Goal: Book appointment/travel/reservation

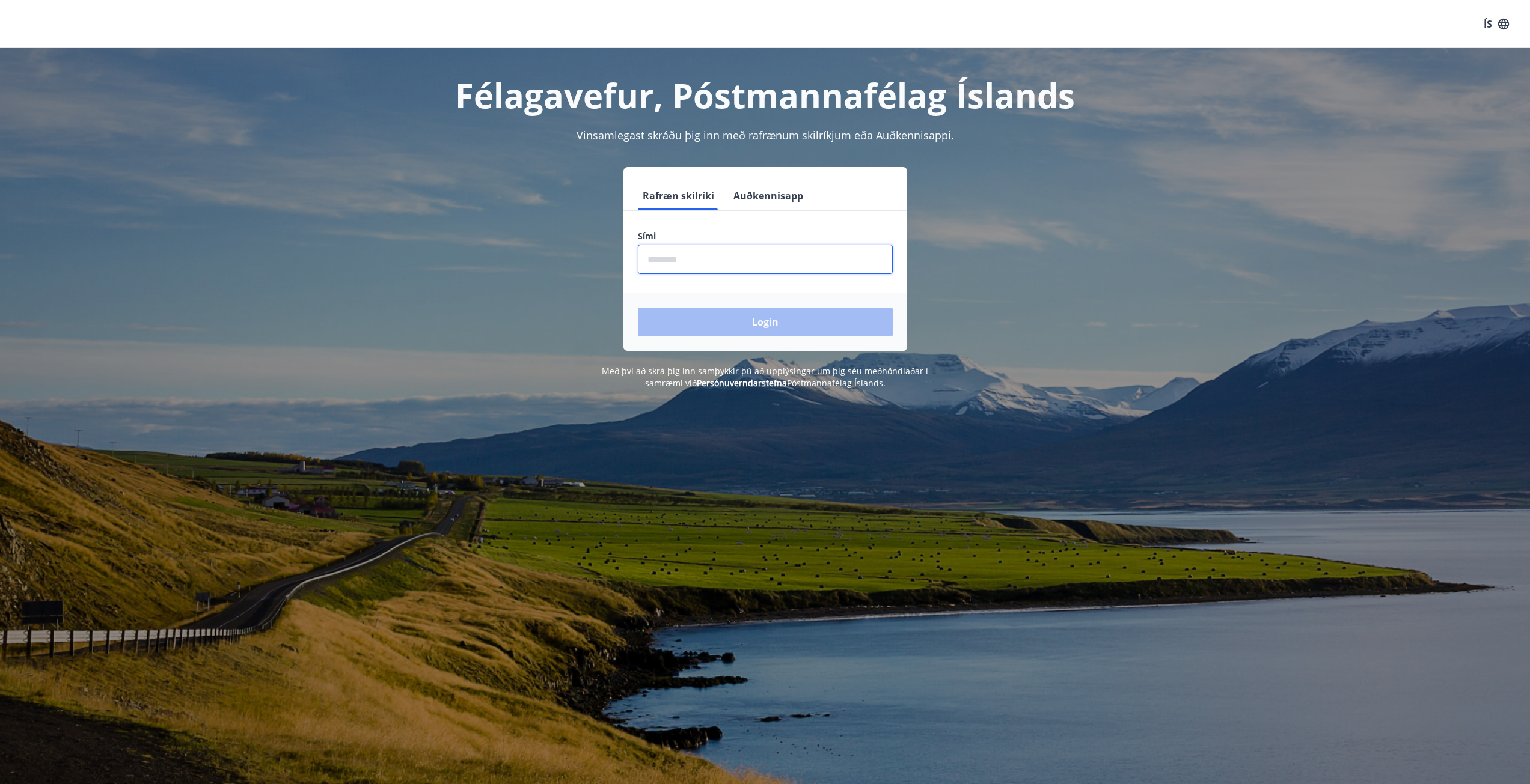
click at [692, 255] on input "phone" at bounding box center [765, 259] width 255 height 29
type input "********"
click at [776, 310] on button "Login" at bounding box center [765, 322] width 255 height 29
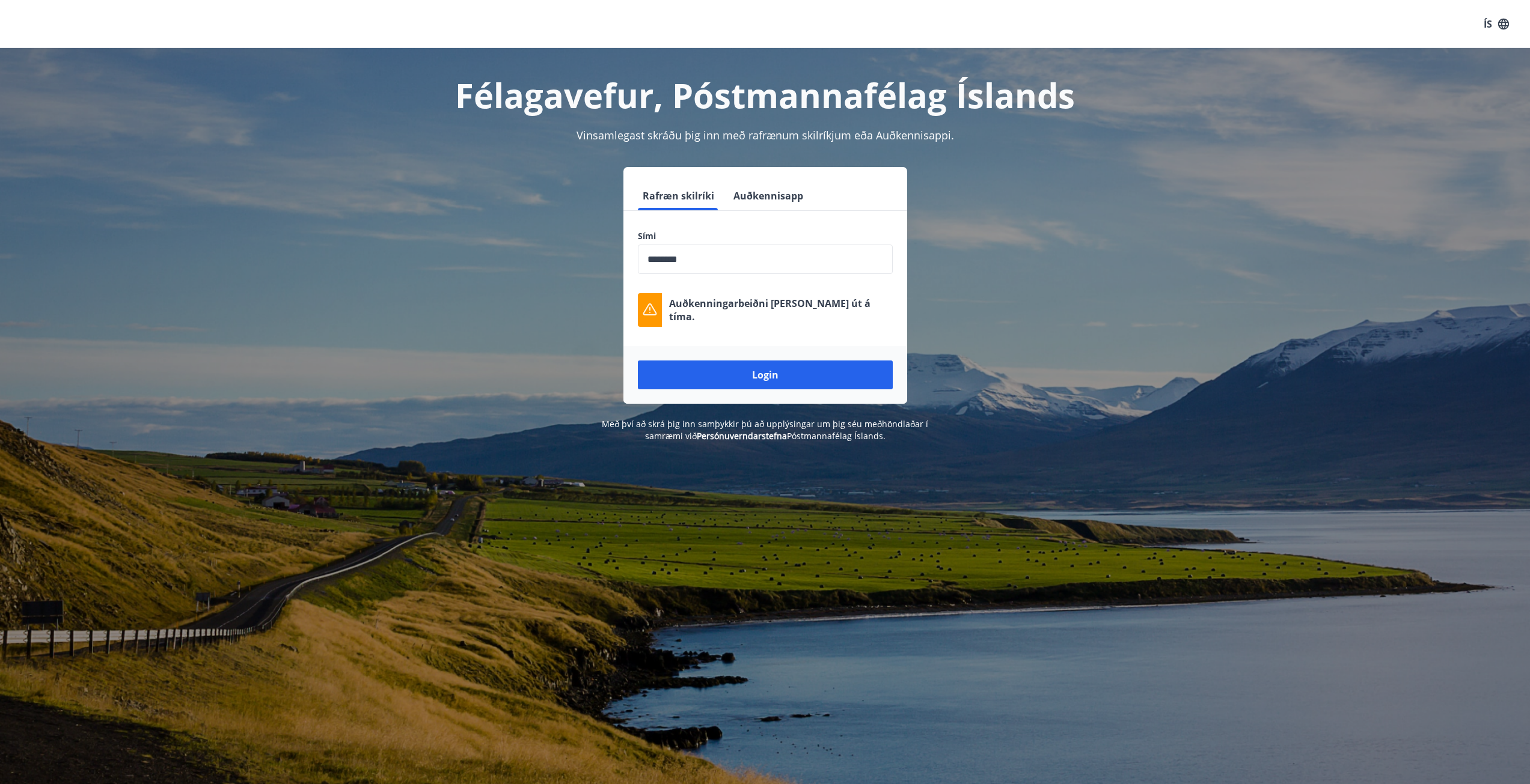
click at [773, 357] on div "Login" at bounding box center [765, 374] width 284 height 57
click at [769, 362] on button "Login" at bounding box center [765, 374] width 255 height 29
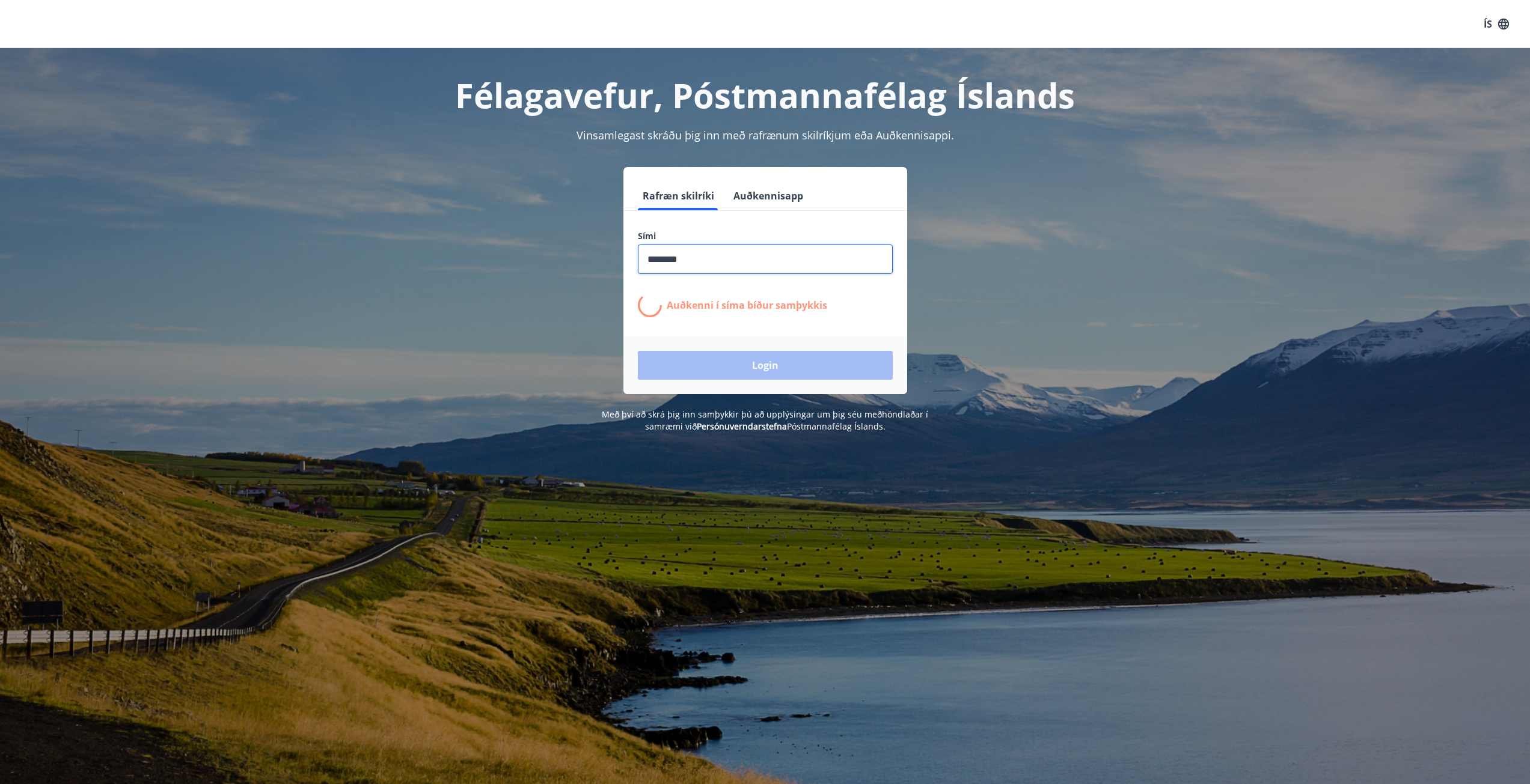
drag, startPoint x: 747, startPoint y: 255, endPoint x: 597, endPoint y: 250, distance: 150.1
click at [597, 250] on div "Rafræn skilríki Auðkennisapp Sími ​ Auðkenni í [PERSON_NAME] samþykkis Login" at bounding box center [765, 281] width 836 height 227
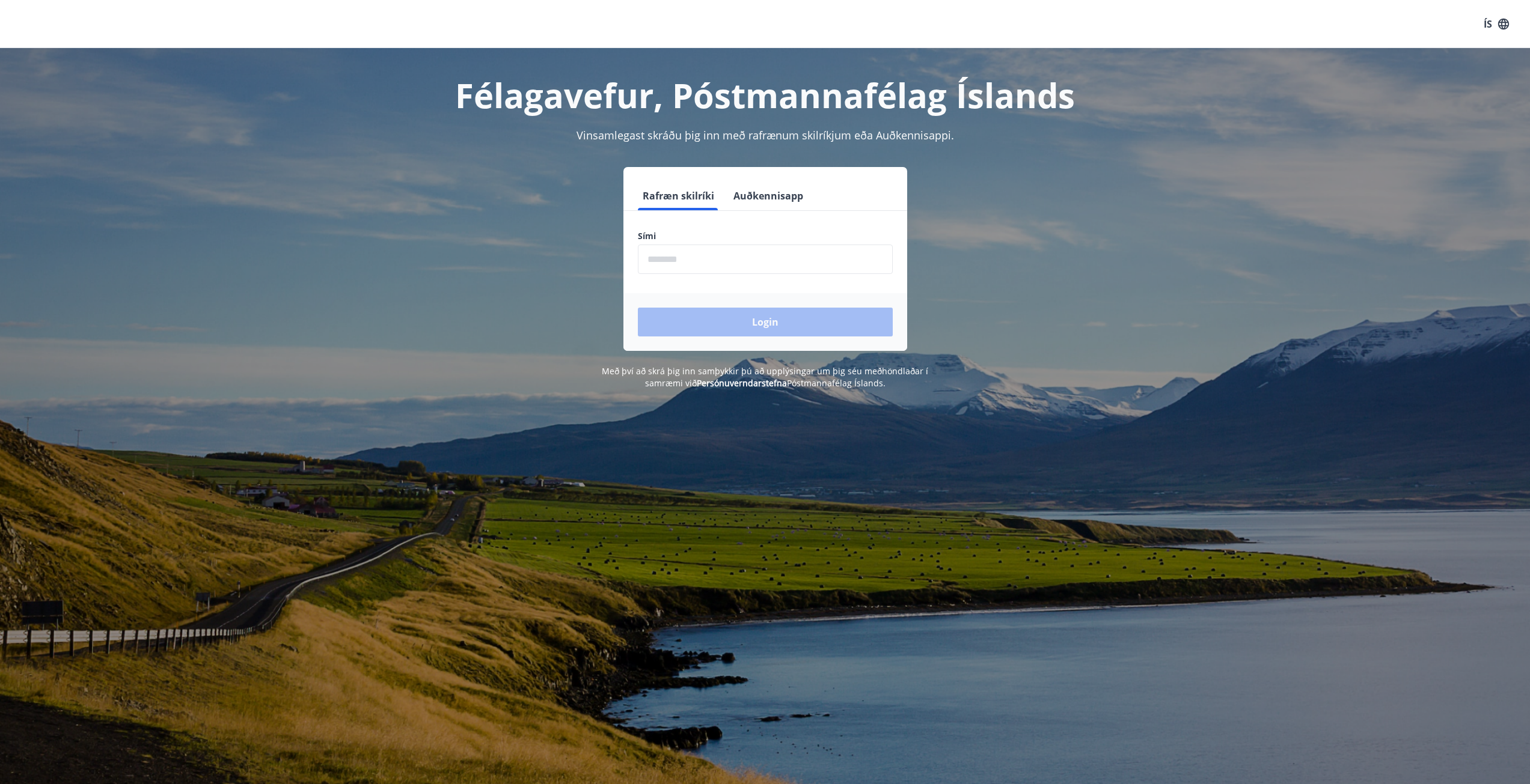
click at [699, 248] on input "phone" at bounding box center [765, 259] width 255 height 29
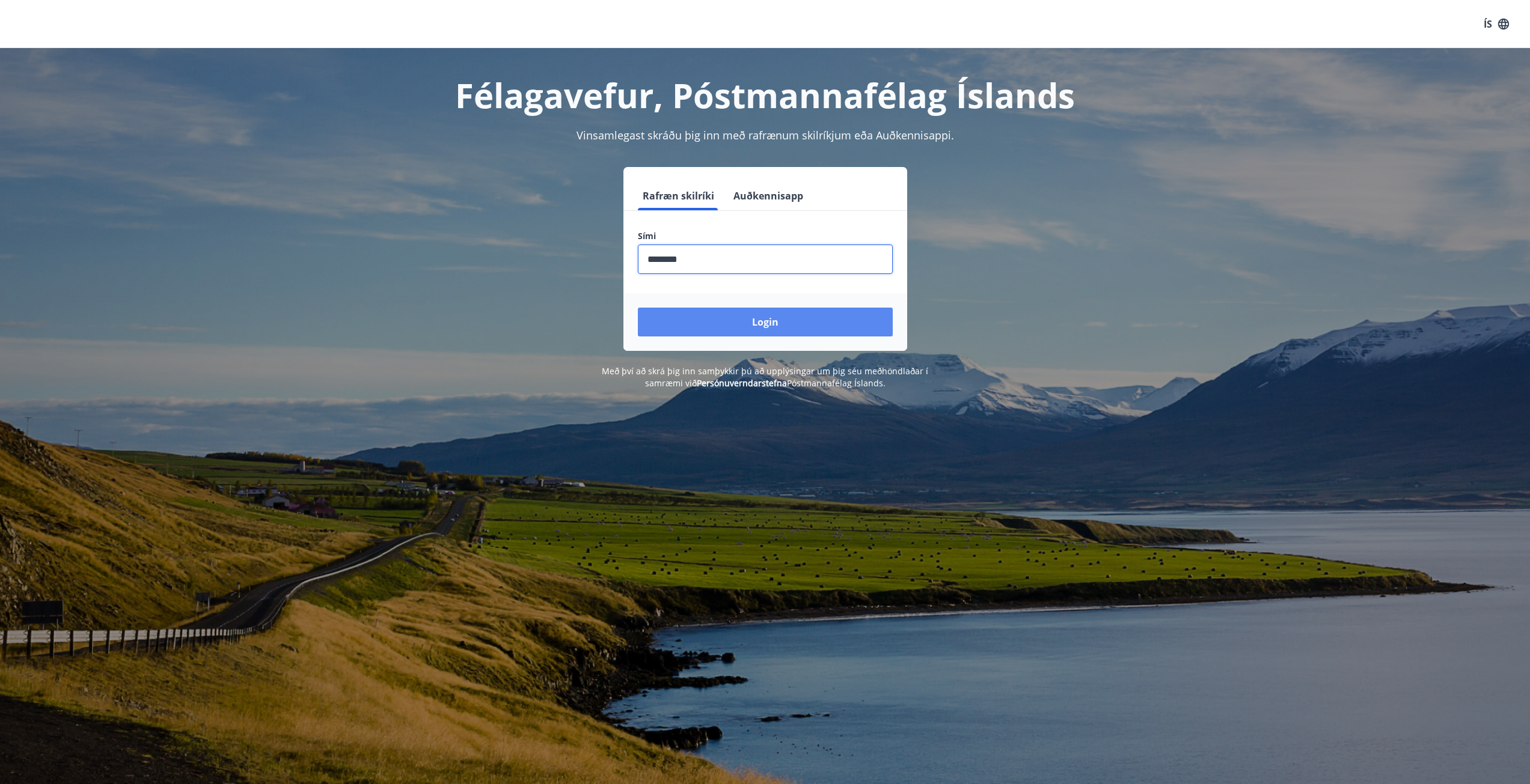
type input "********"
click at [792, 318] on button "Login" at bounding box center [765, 322] width 255 height 29
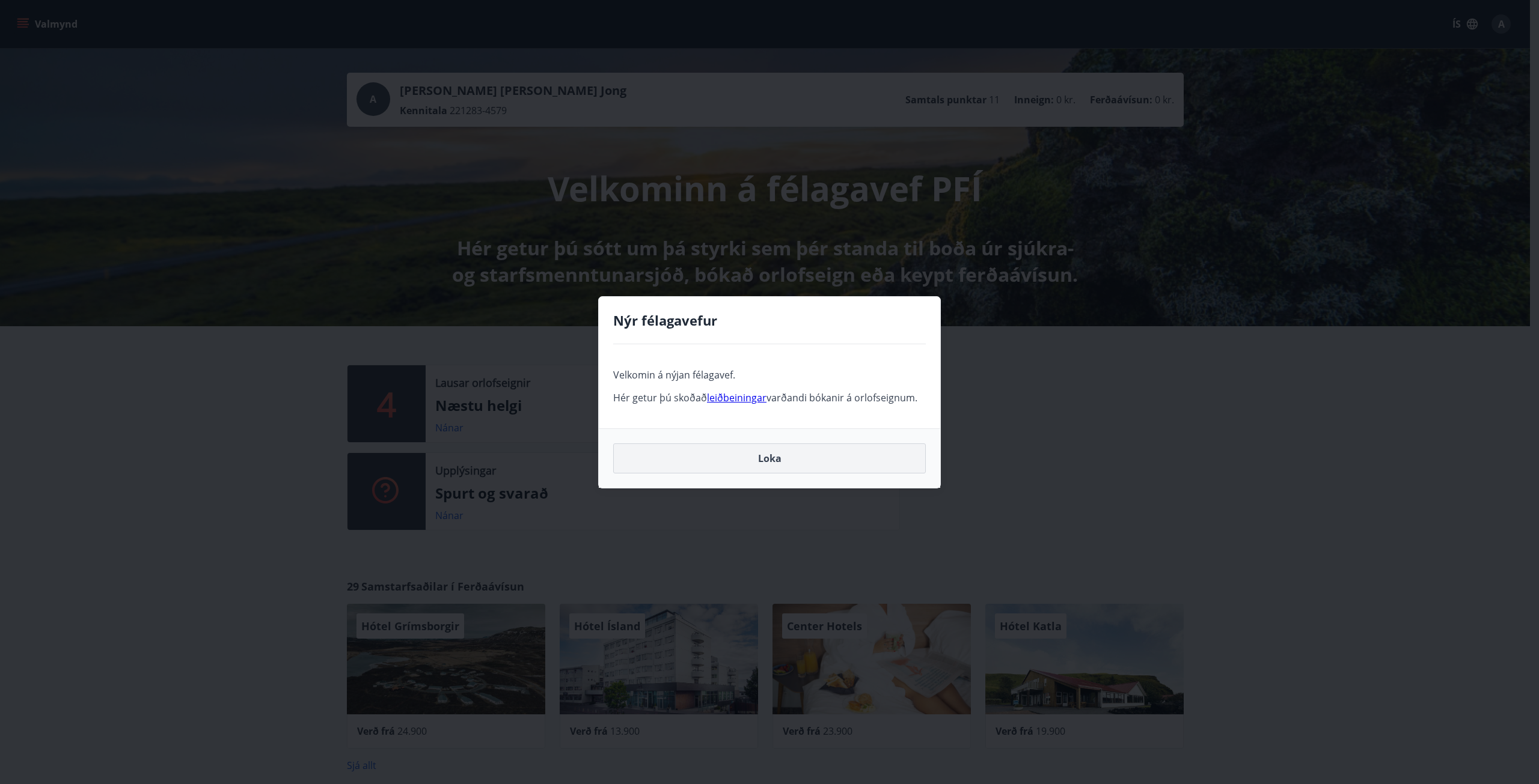
click at [776, 461] on button "Loka" at bounding box center [770, 458] width 313 height 30
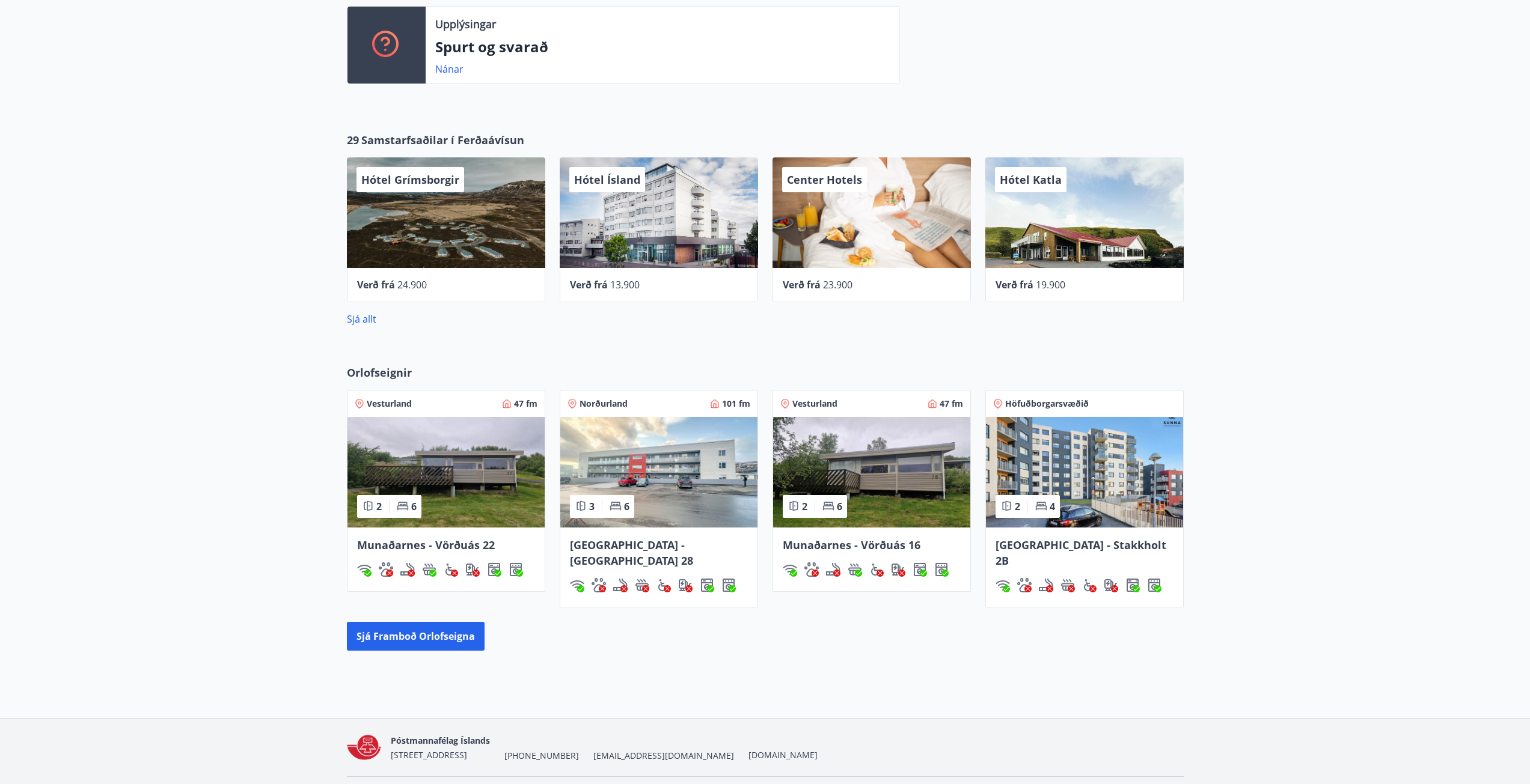
scroll to position [466, 0]
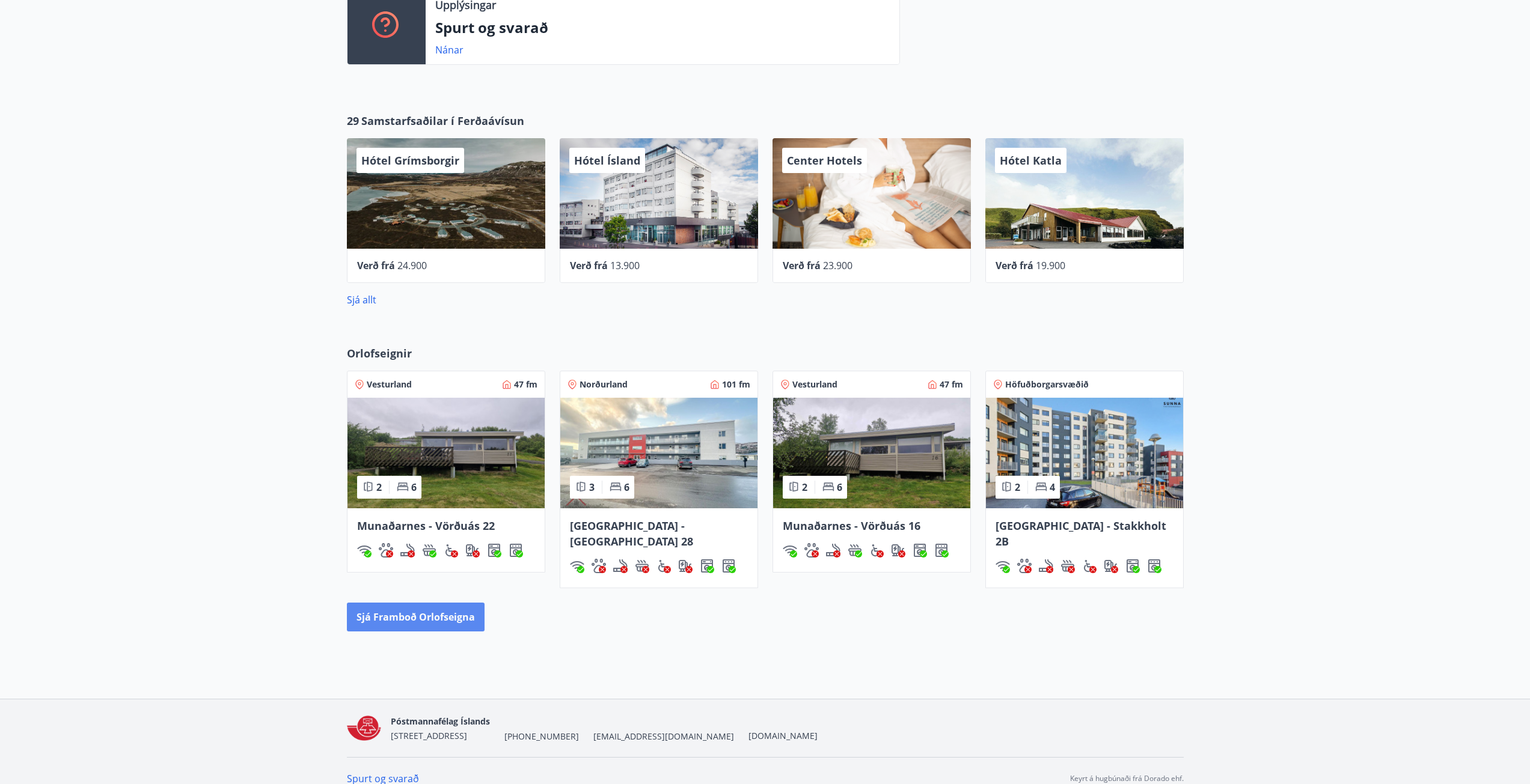
click at [460, 603] on button "Sjá framboð orlofseigna" at bounding box center [416, 617] width 137 height 29
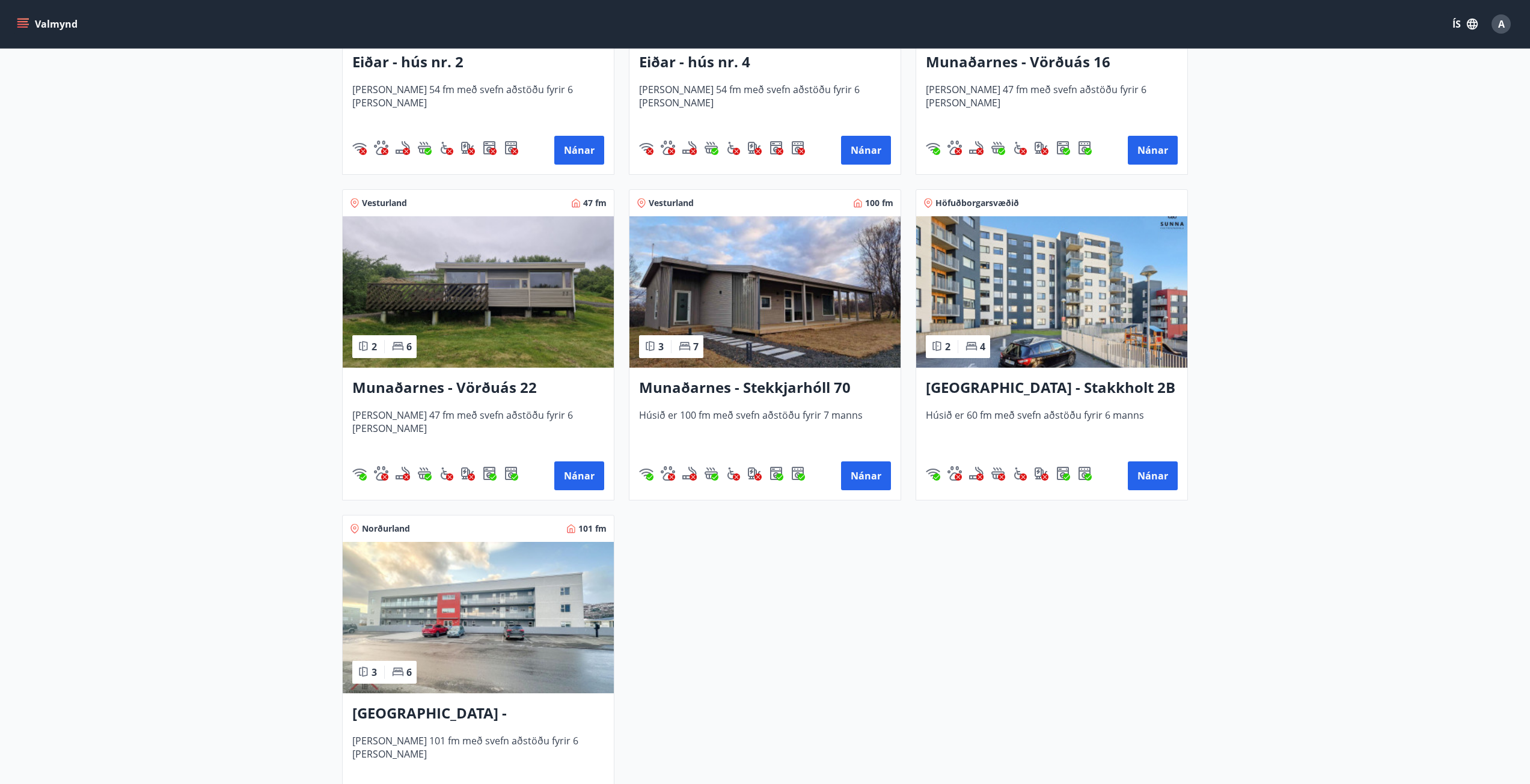
scroll to position [420, 0]
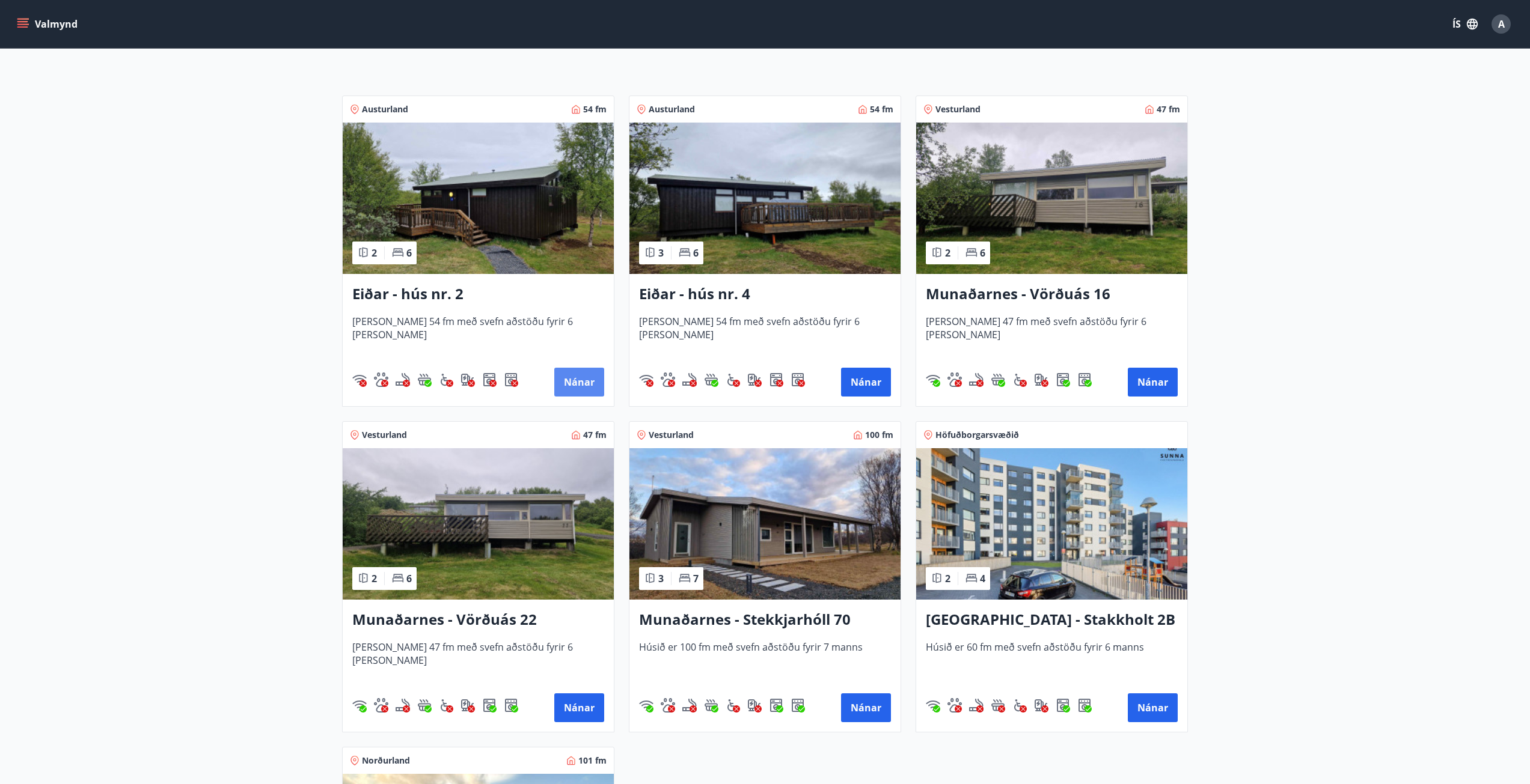
click at [572, 372] on button "Nánar" at bounding box center [579, 381] width 50 height 29
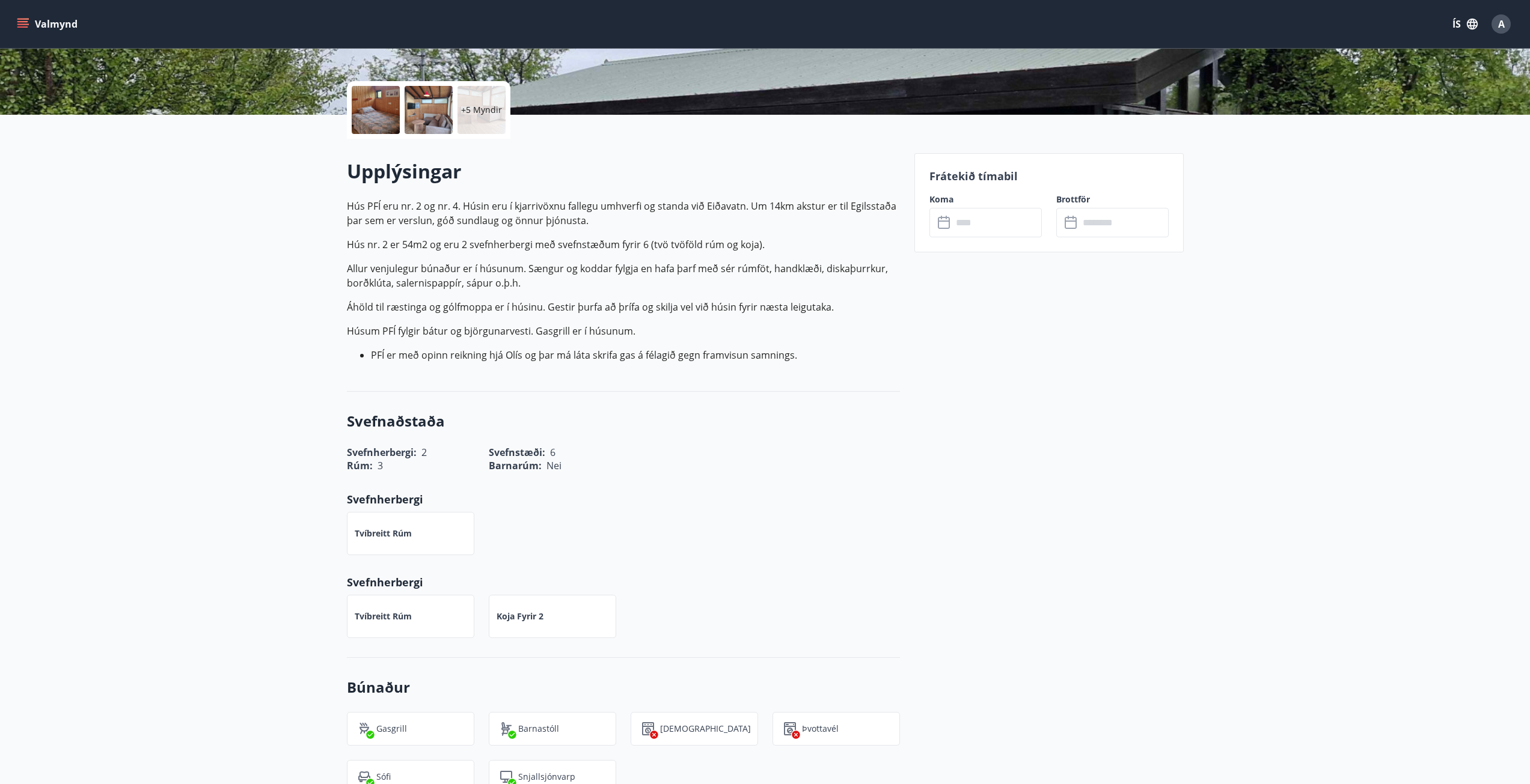
scroll to position [60, 0]
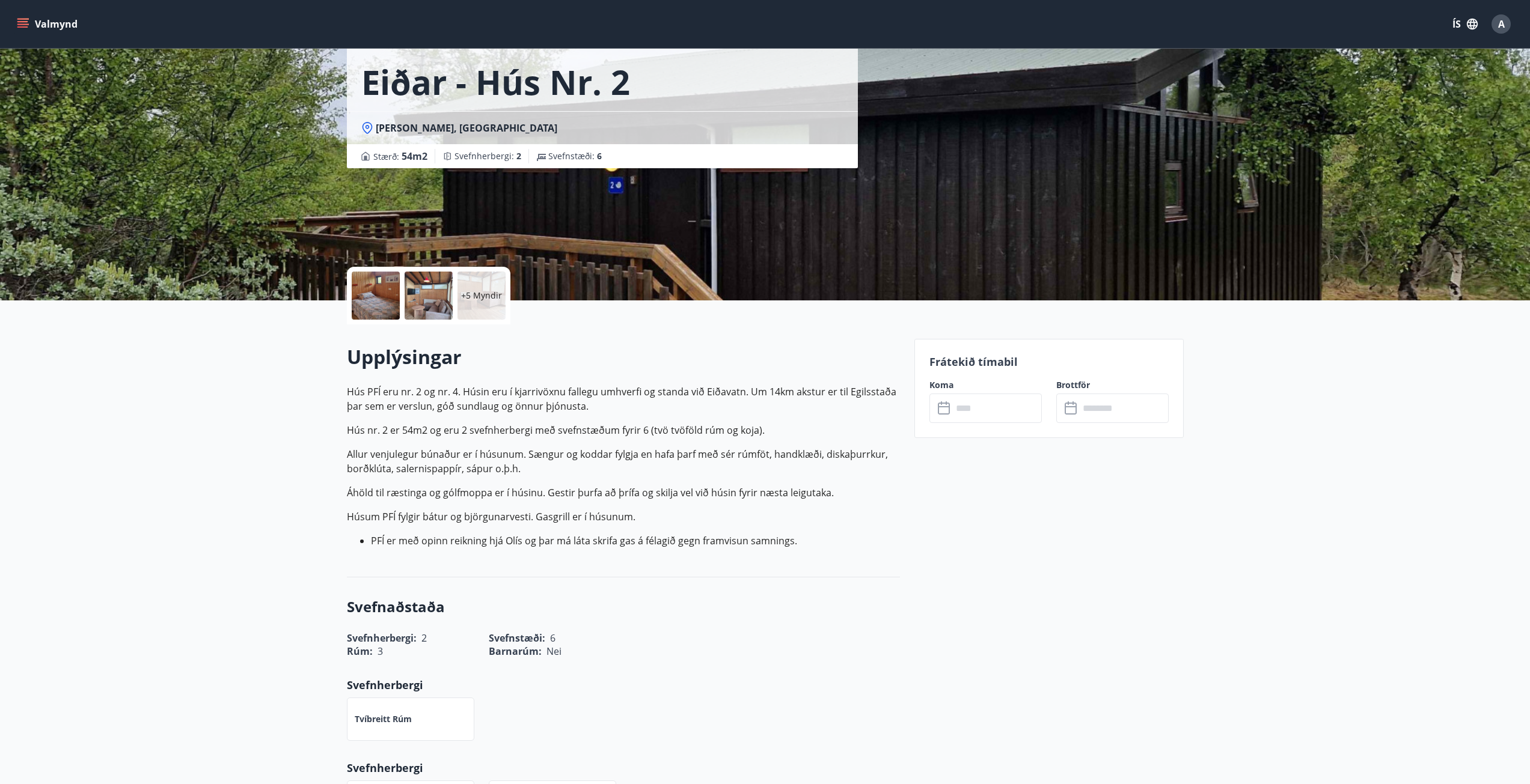
click at [1494, 22] on div "A" at bounding box center [1501, 24] width 19 height 19
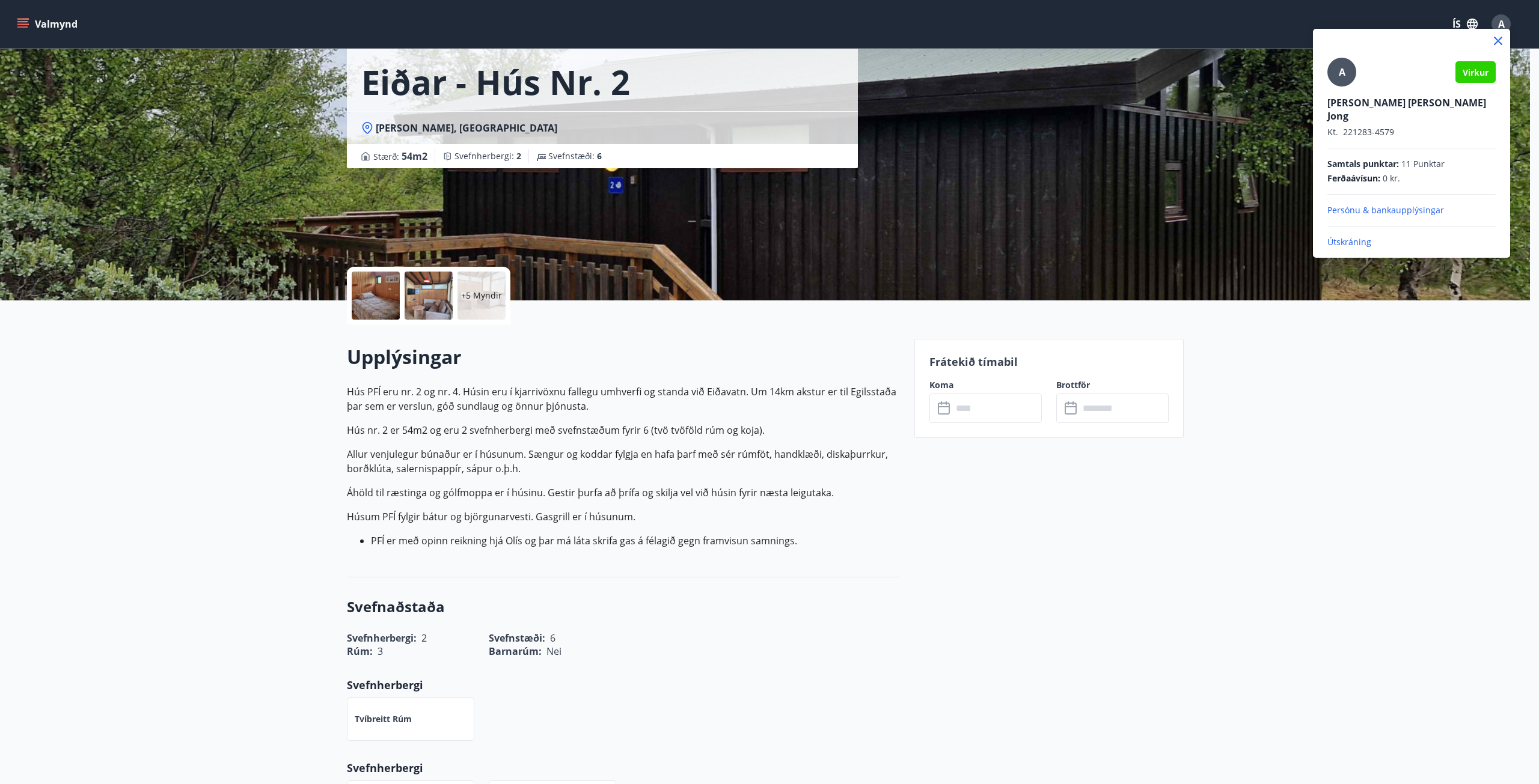
click at [1493, 40] on icon at bounding box center [1498, 41] width 14 height 14
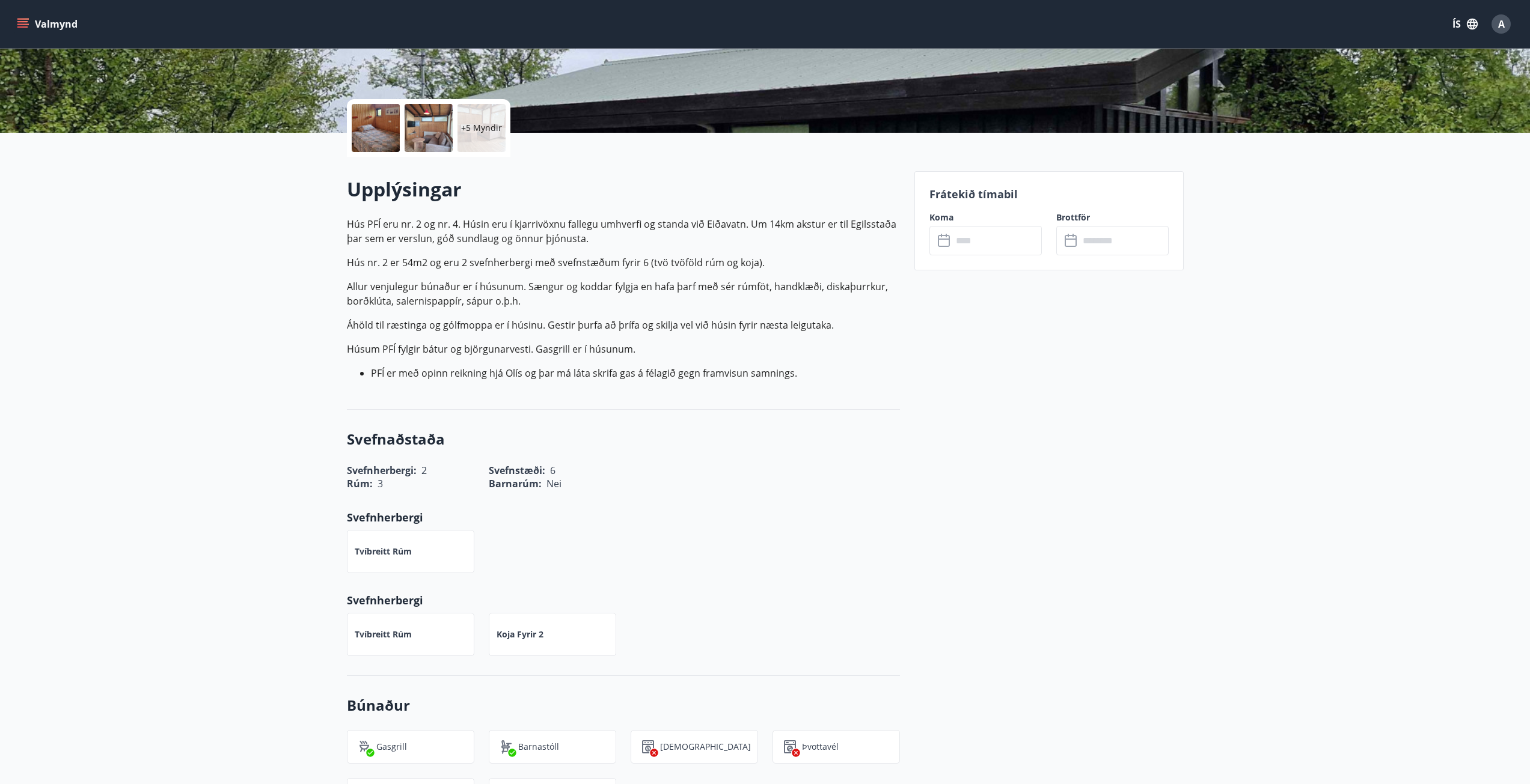
scroll to position [240, 0]
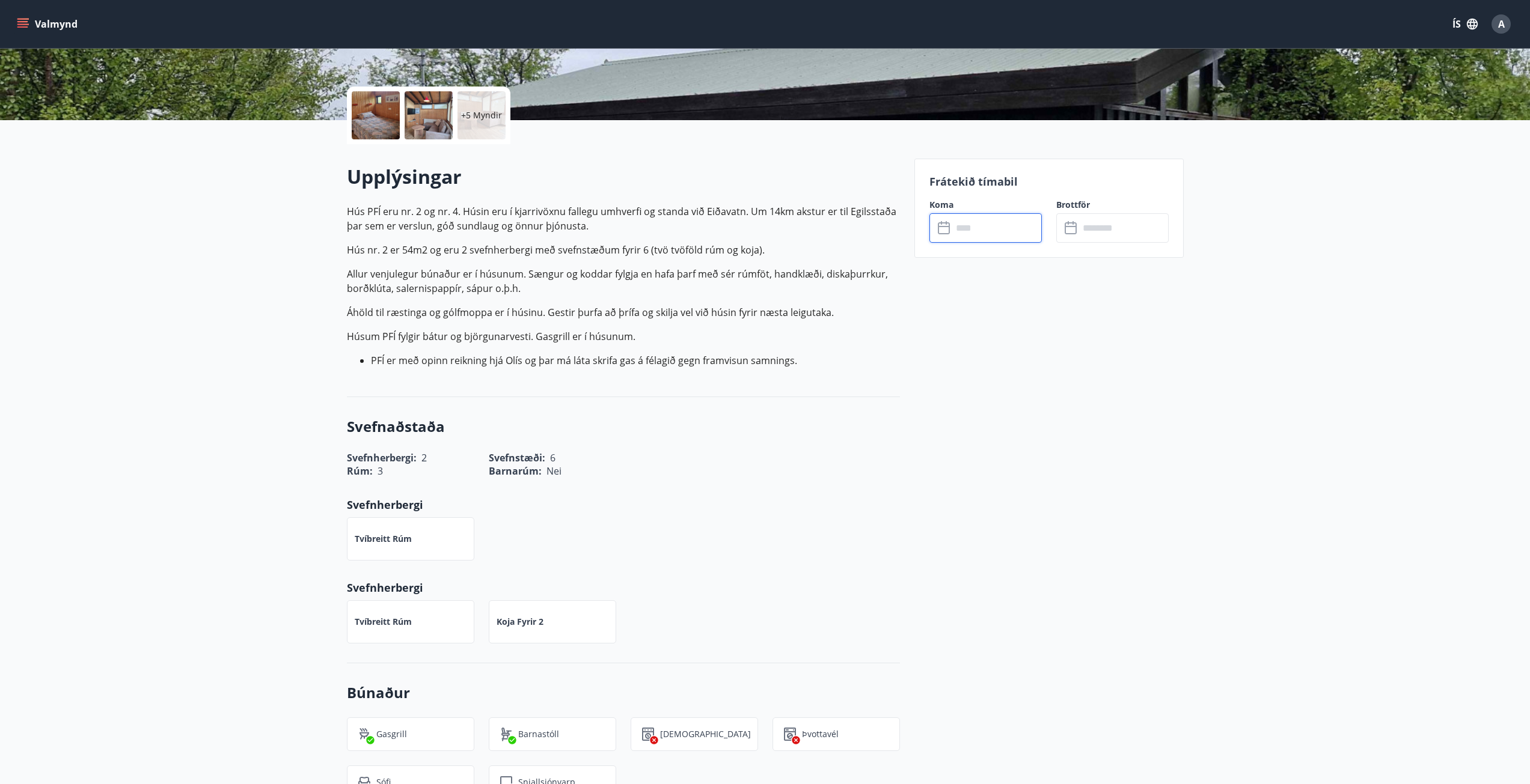
click at [1005, 231] on input "text" at bounding box center [997, 227] width 90 height 29
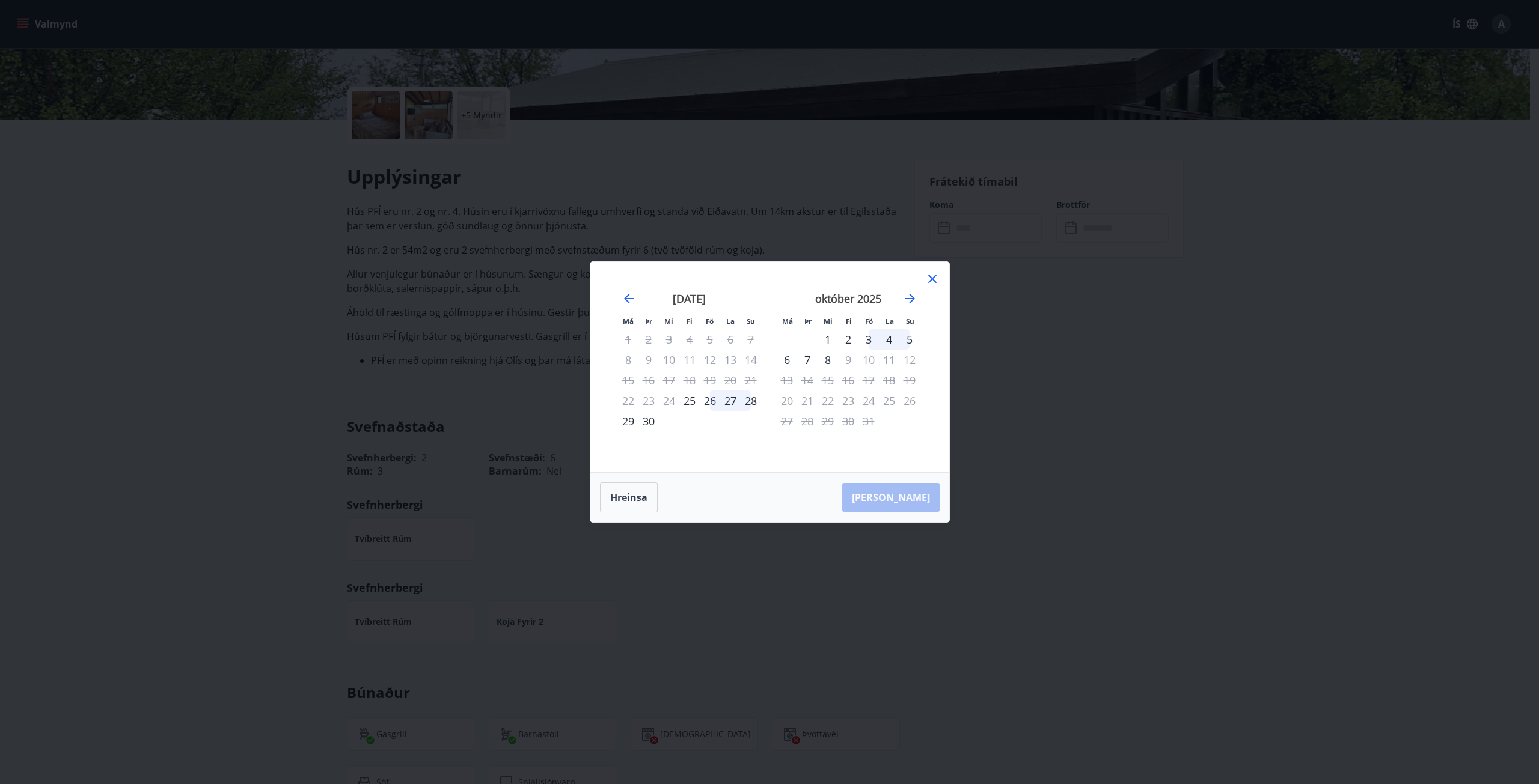
drag, startPoint x: 714, startPoint y: 403, endPoint x: 757, endPoint y: 407, distance: 43.2
click at [757, 407] on tr "22 23 24 25 26 27 28" at bounding box center [689, 400] width 143 height 20
click at [940, 277] on div "Má Þr Mi Fi Fö La Su Má Þr Mi Fi Fö La Su ágúst 2025 1 2 3 4 5 6 7 8 9 10 11 12…" at bounding box center [770, 366] width 359 height 211
click at [935, 277] on icon at bounding box center [933, 278] width 14 height 14
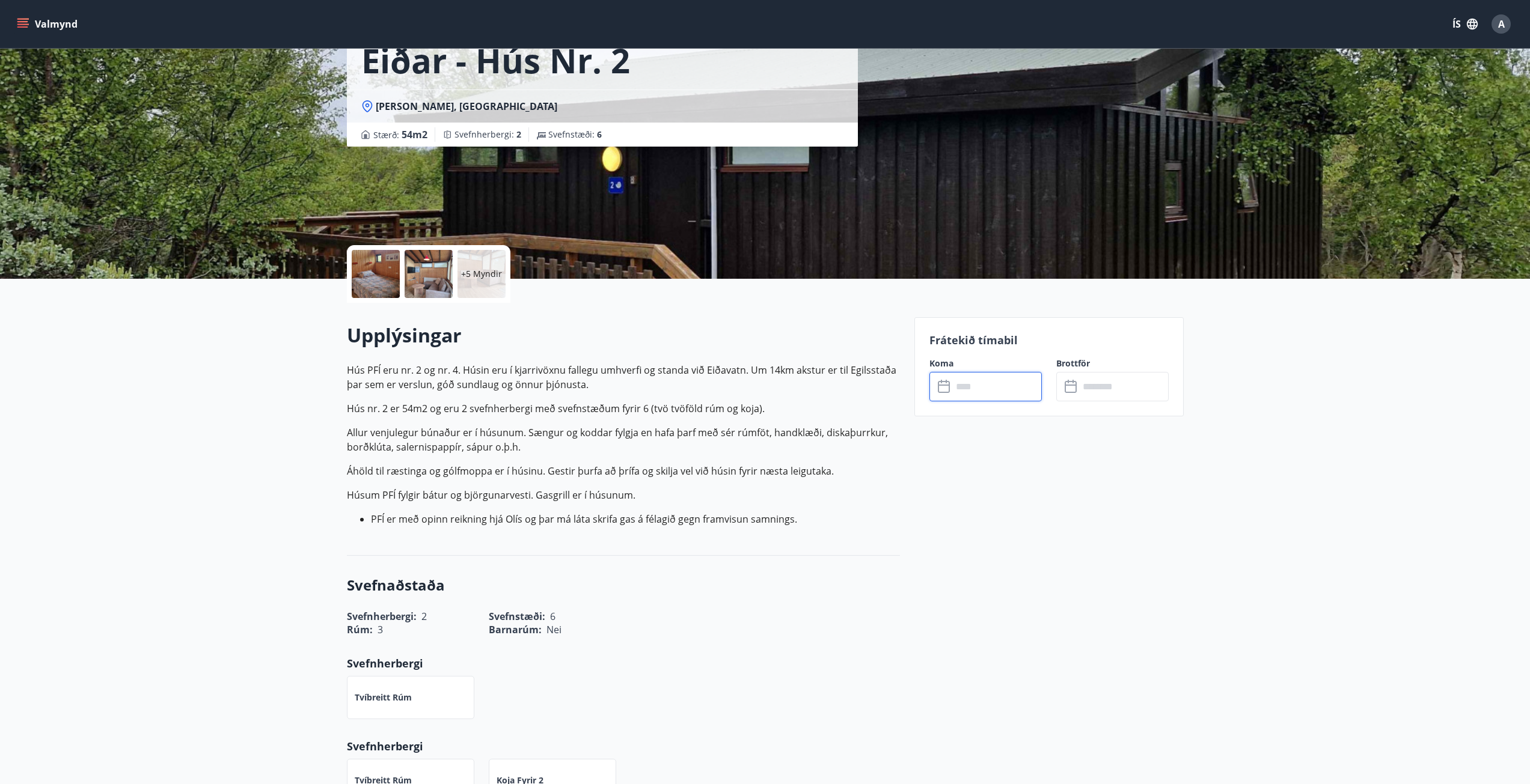
scroll to position [0, 0]
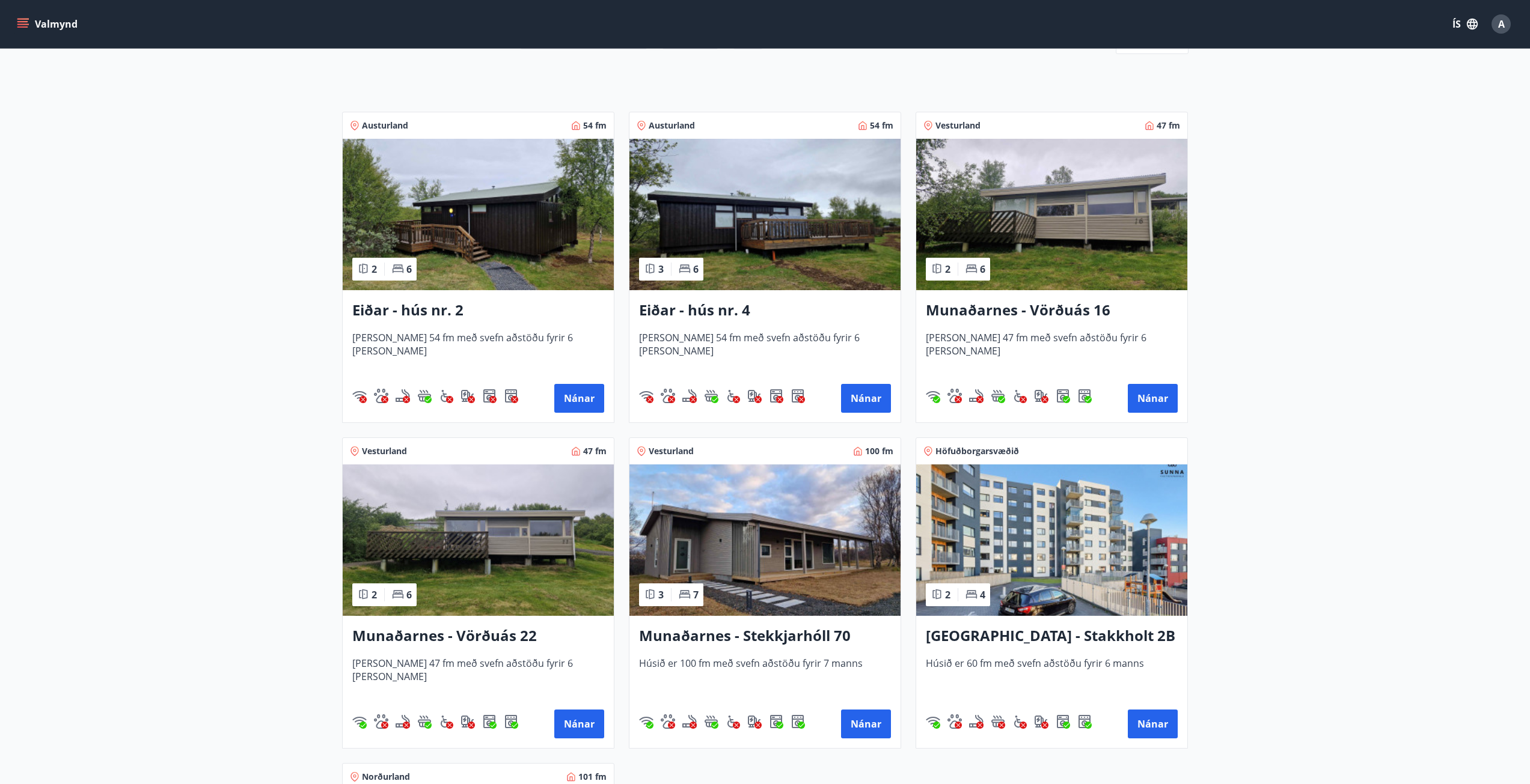
scroll to position [240, 0]
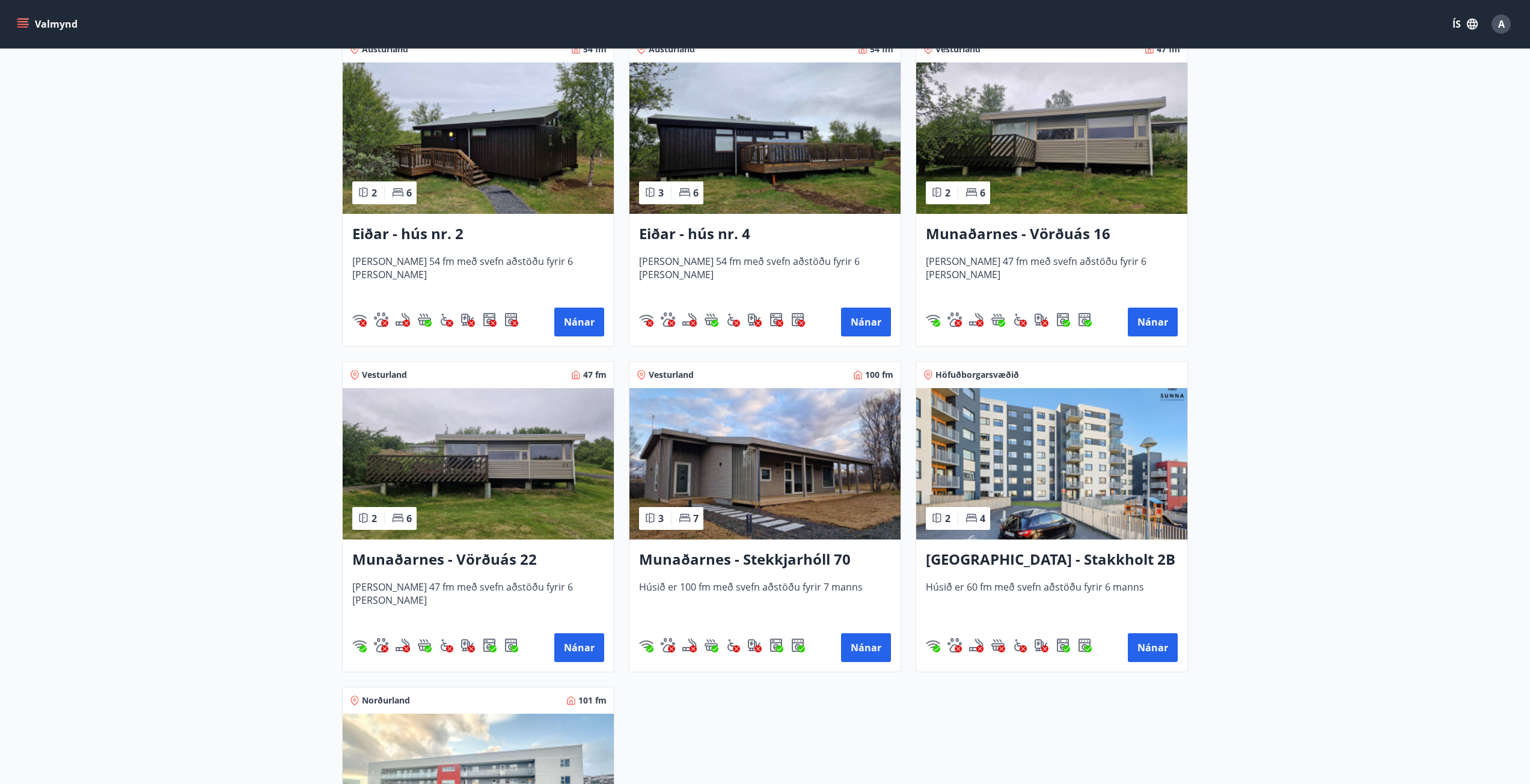
click at [716, 522] on img at bounding box center [765, 464] width 271 height 152
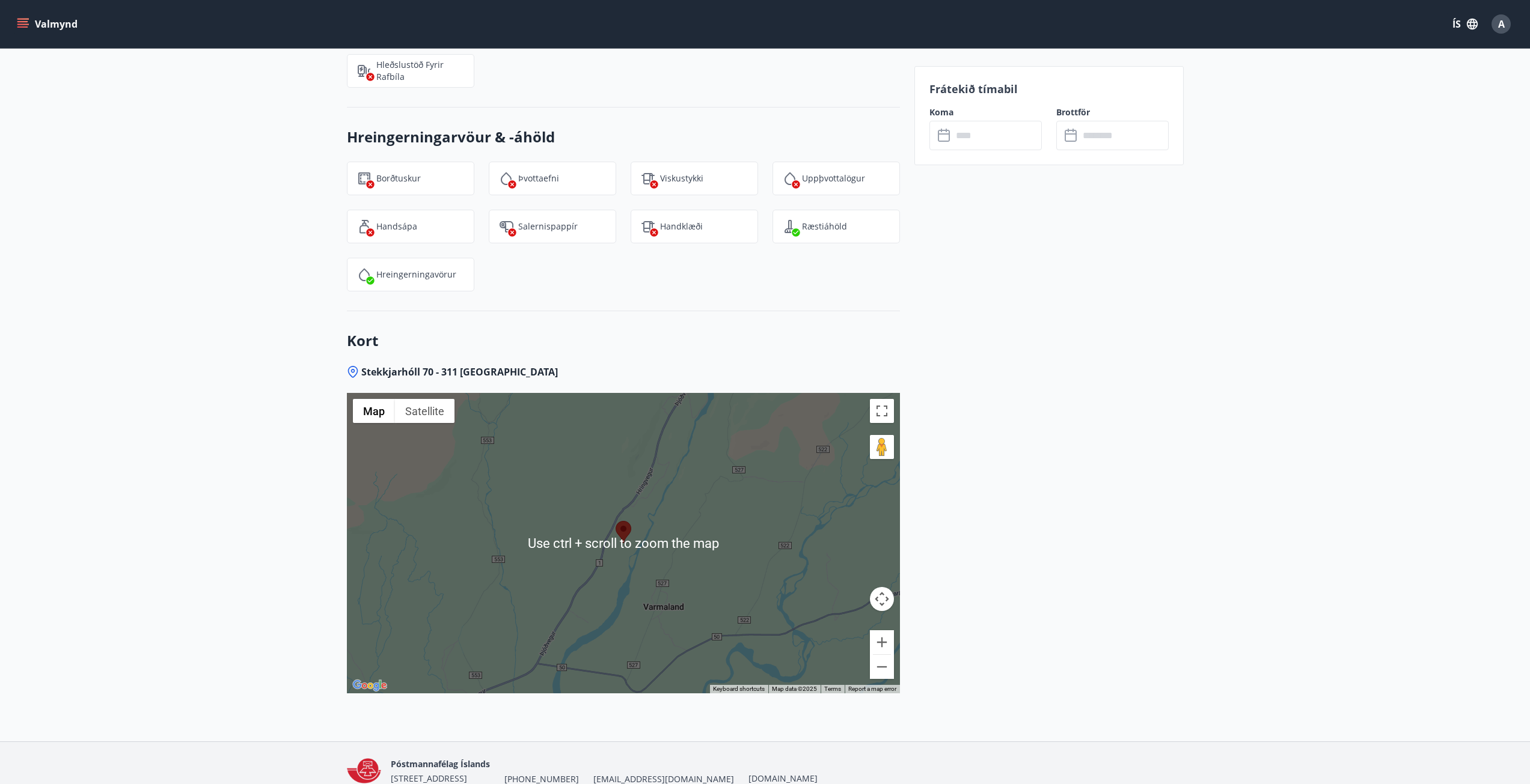
scroll to position [1486, 0]
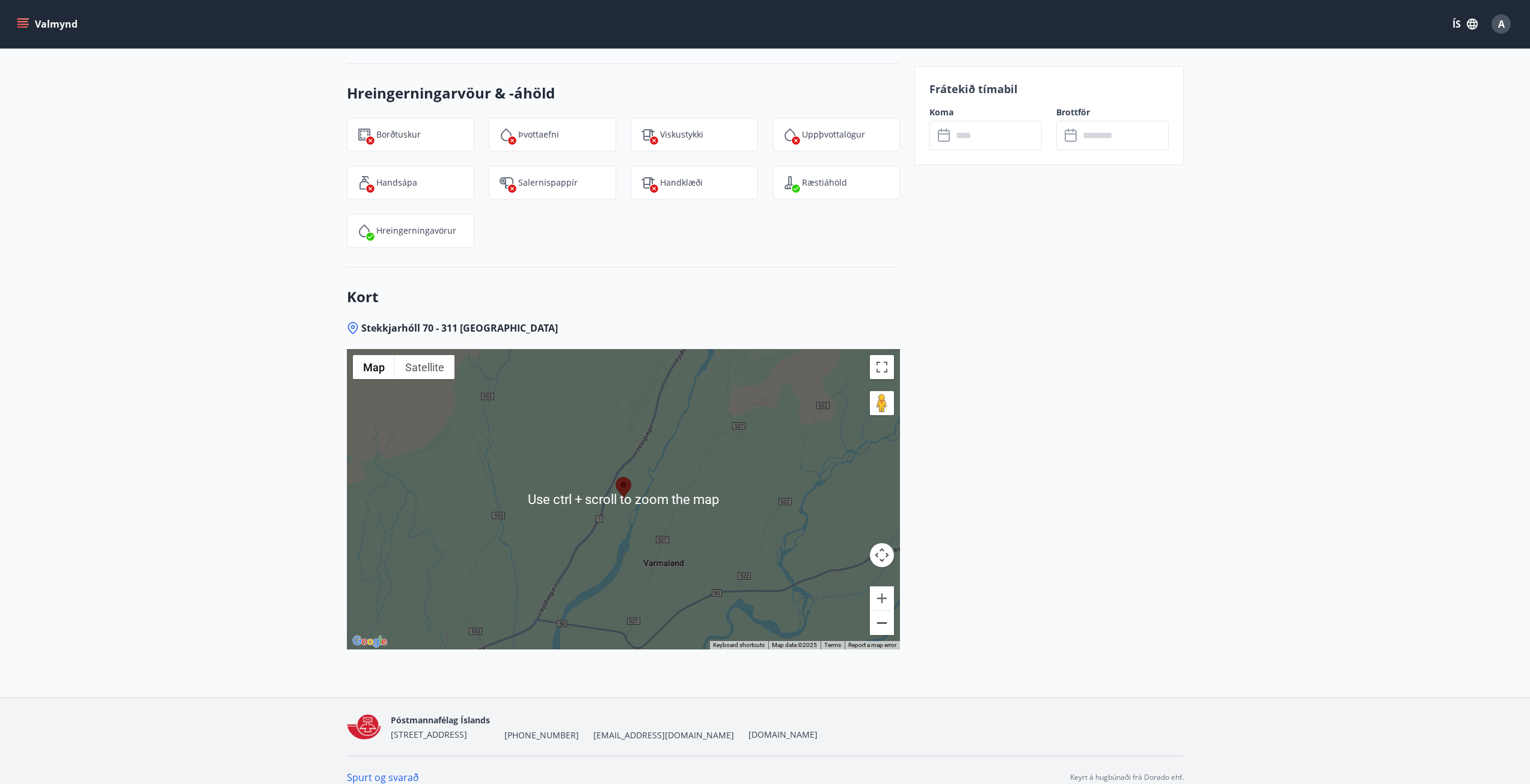
click at [883, 611] on button "Zoom out" at bounding box center [881, 623] width 24 height 24
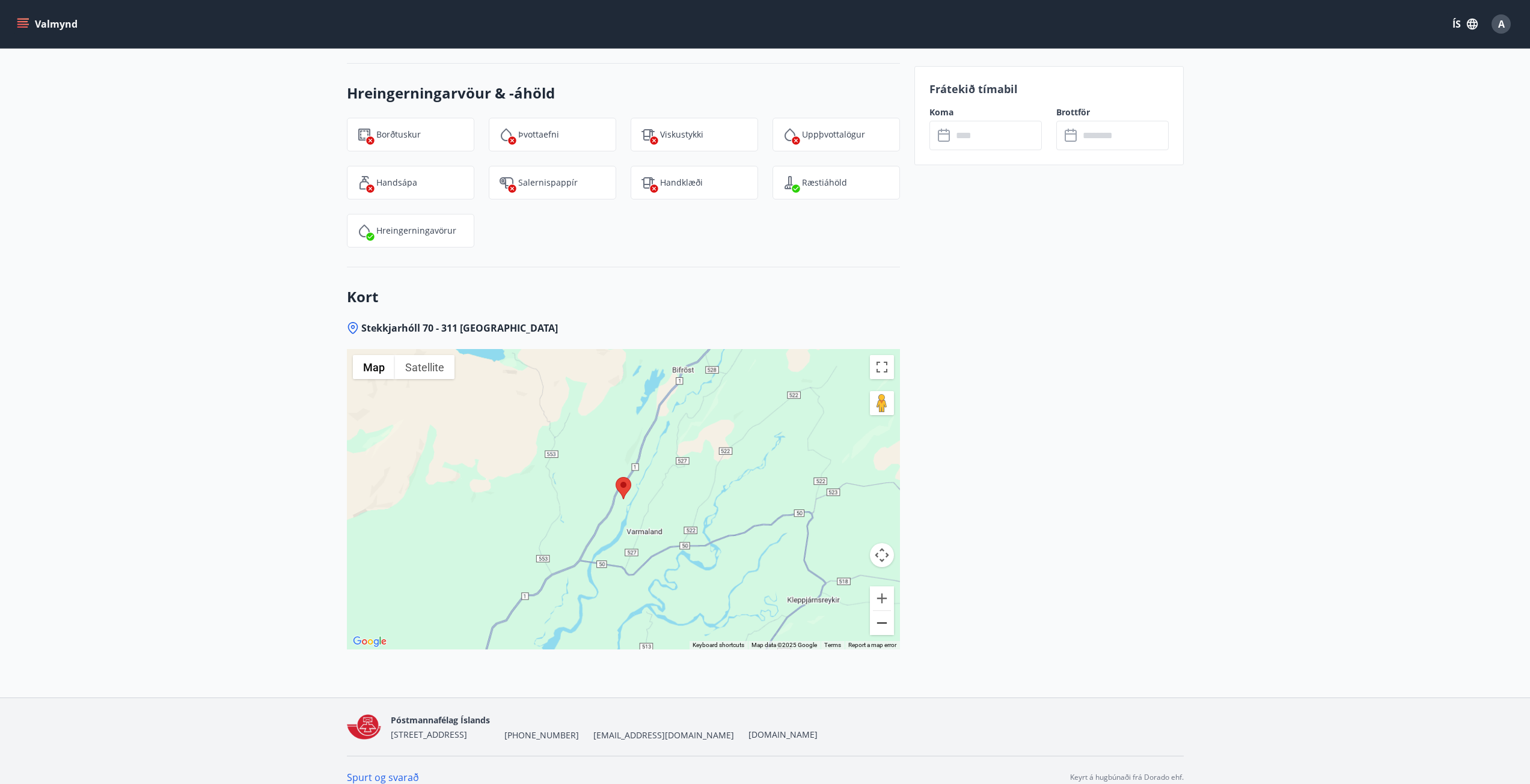
click at [883, 611] on button "Zoom out" at bounding box center [881, 623] width 24 height 24
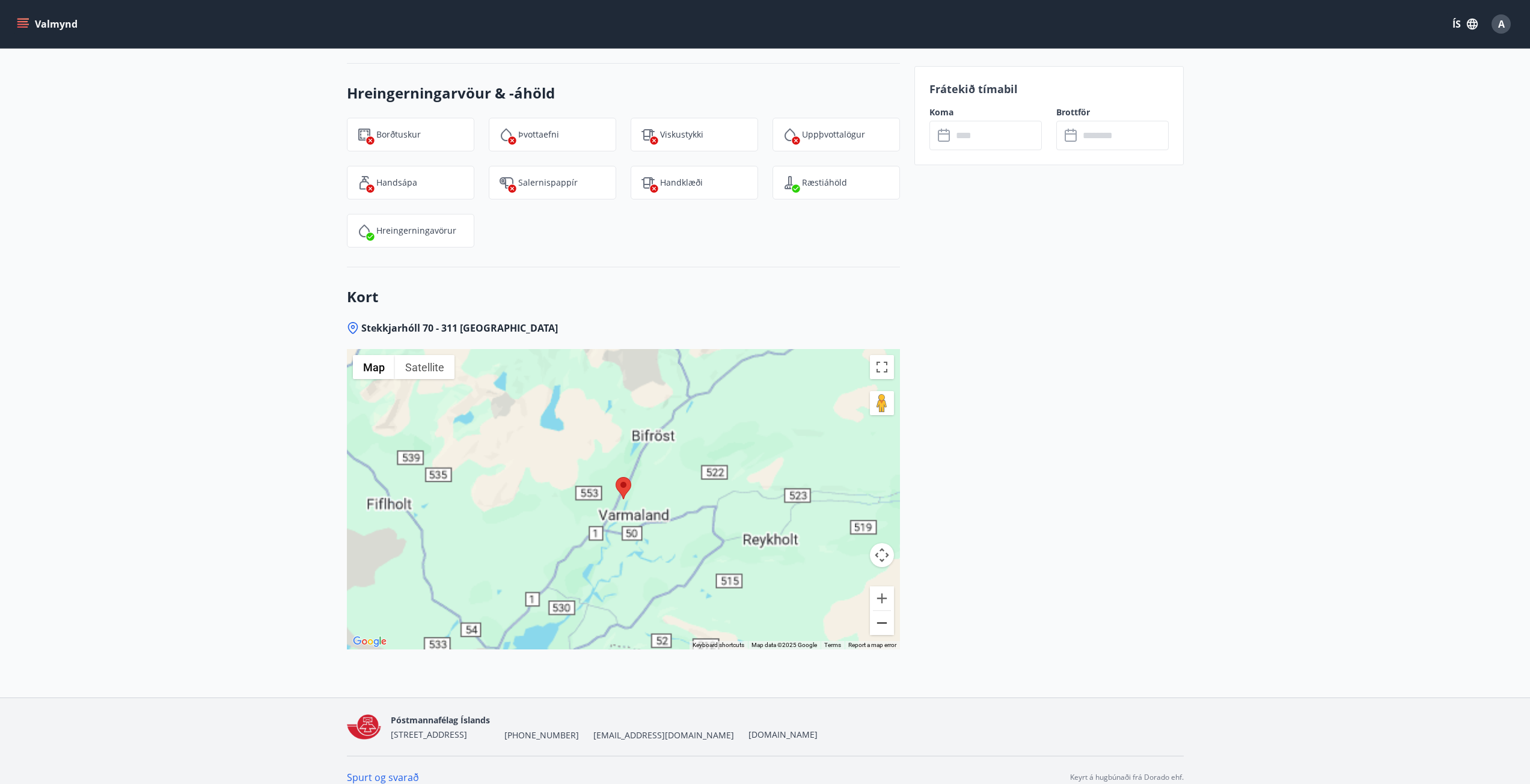
click at [883, 611] on button "Zoom out" at bounding box center [881, 623] width 24 height 24
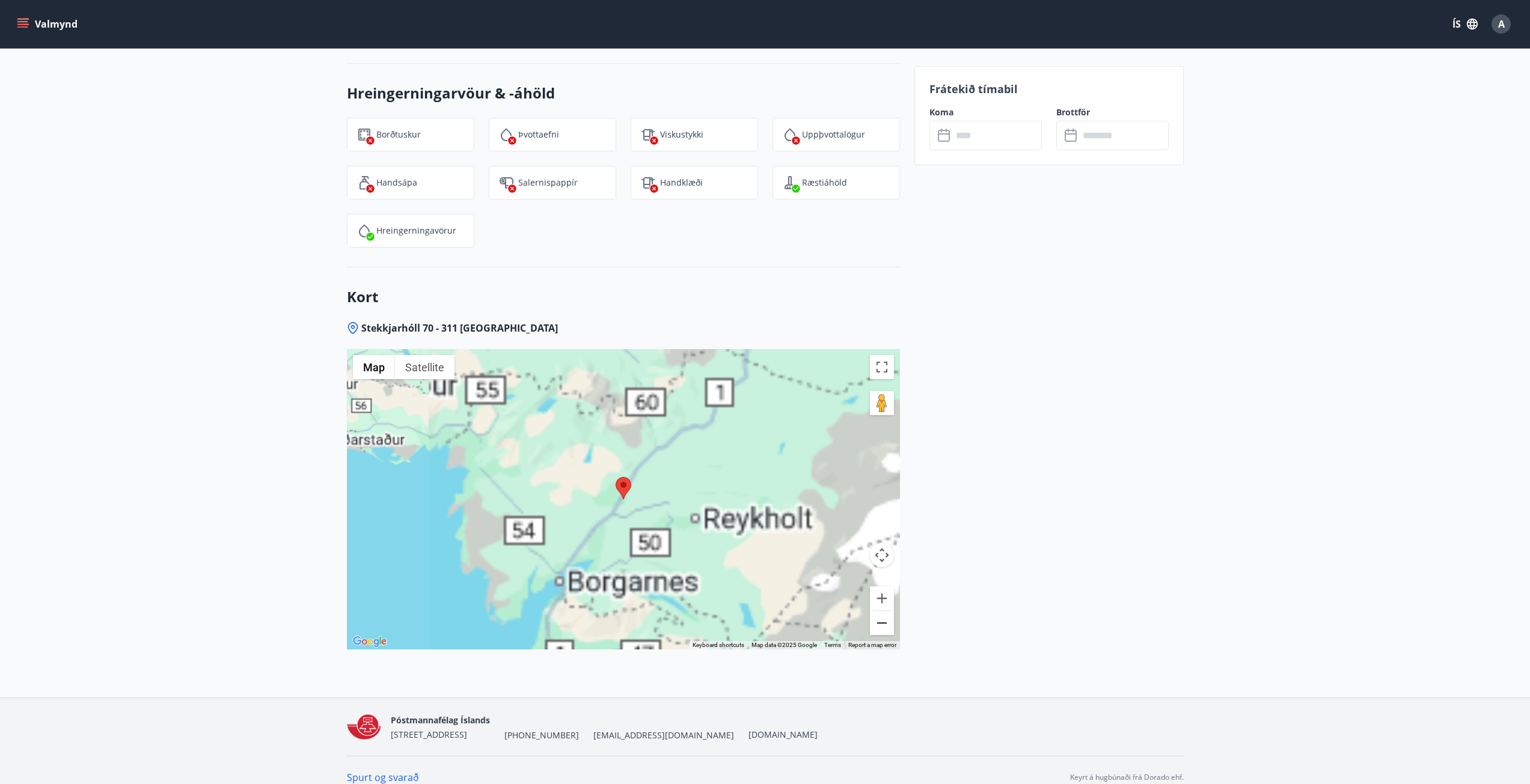
click at [883, 611] on button "Zoom out" at bounding box center [881, 623] width 24 height 24
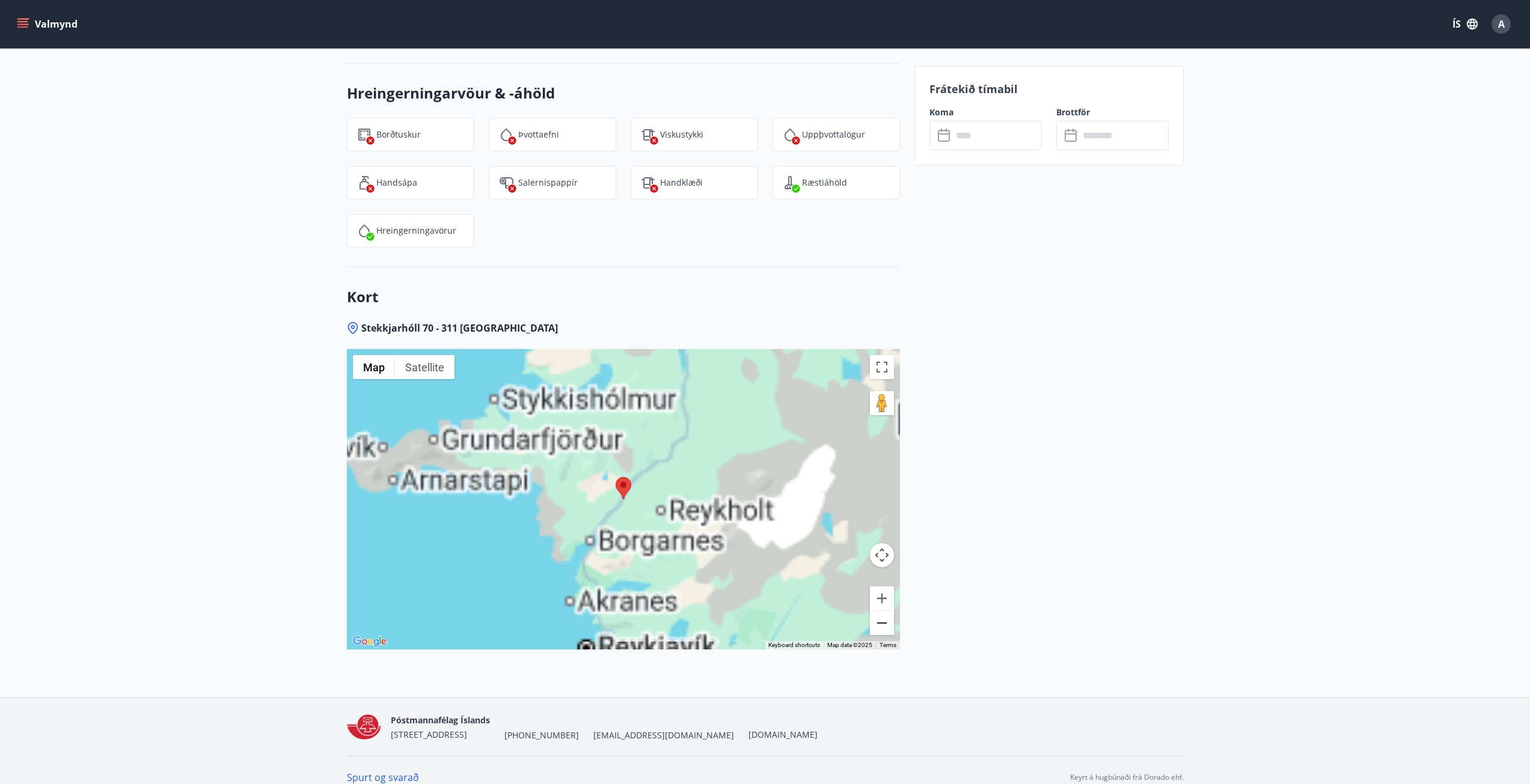
click at [883, 611] on button "Zoom out" at bounding box center [881, 623] width 24 height 24
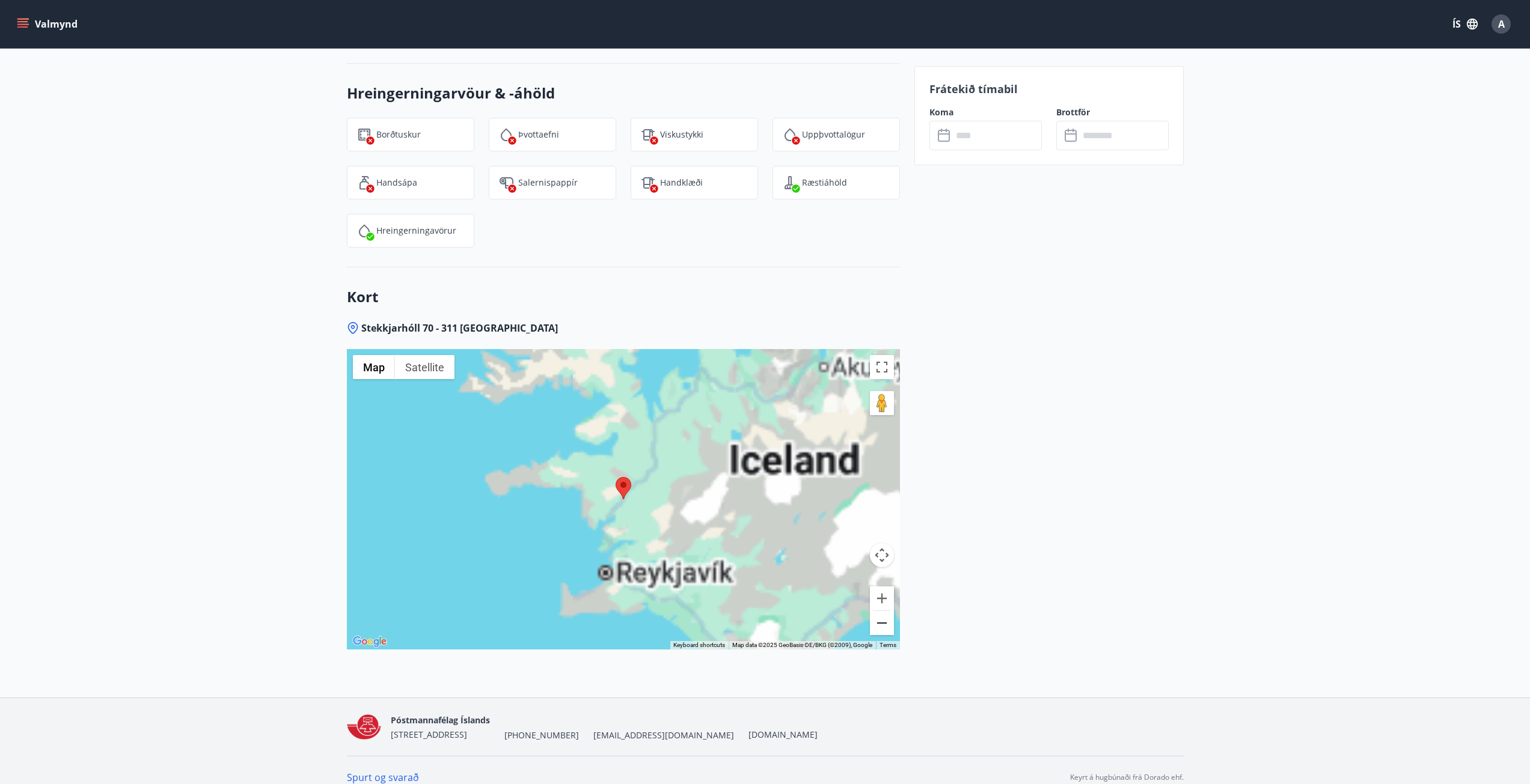
click at [883, 611] on button "Zoom out" at bounding box center [881, 623] width 24 height 24
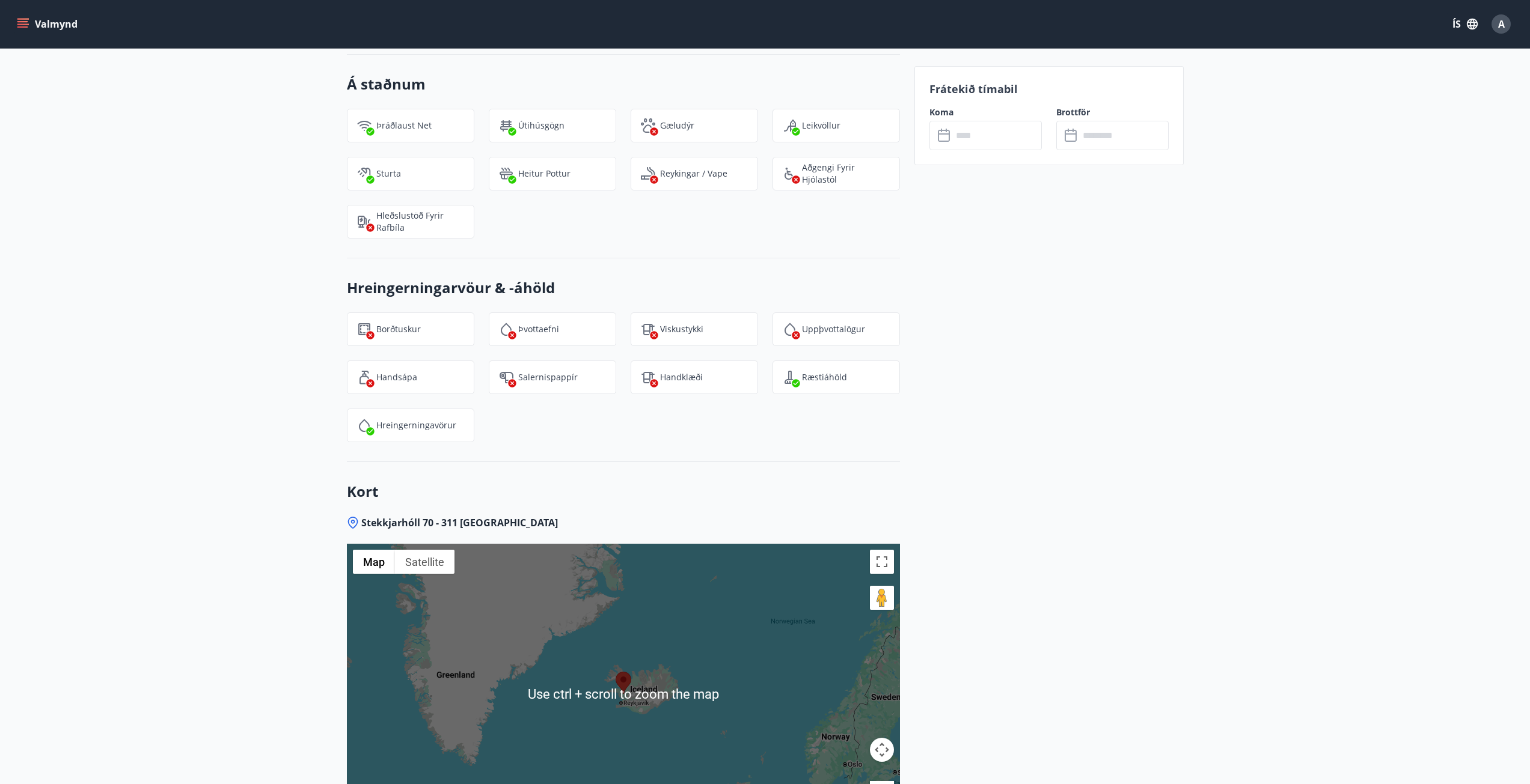
scroll to position [1425, 0]
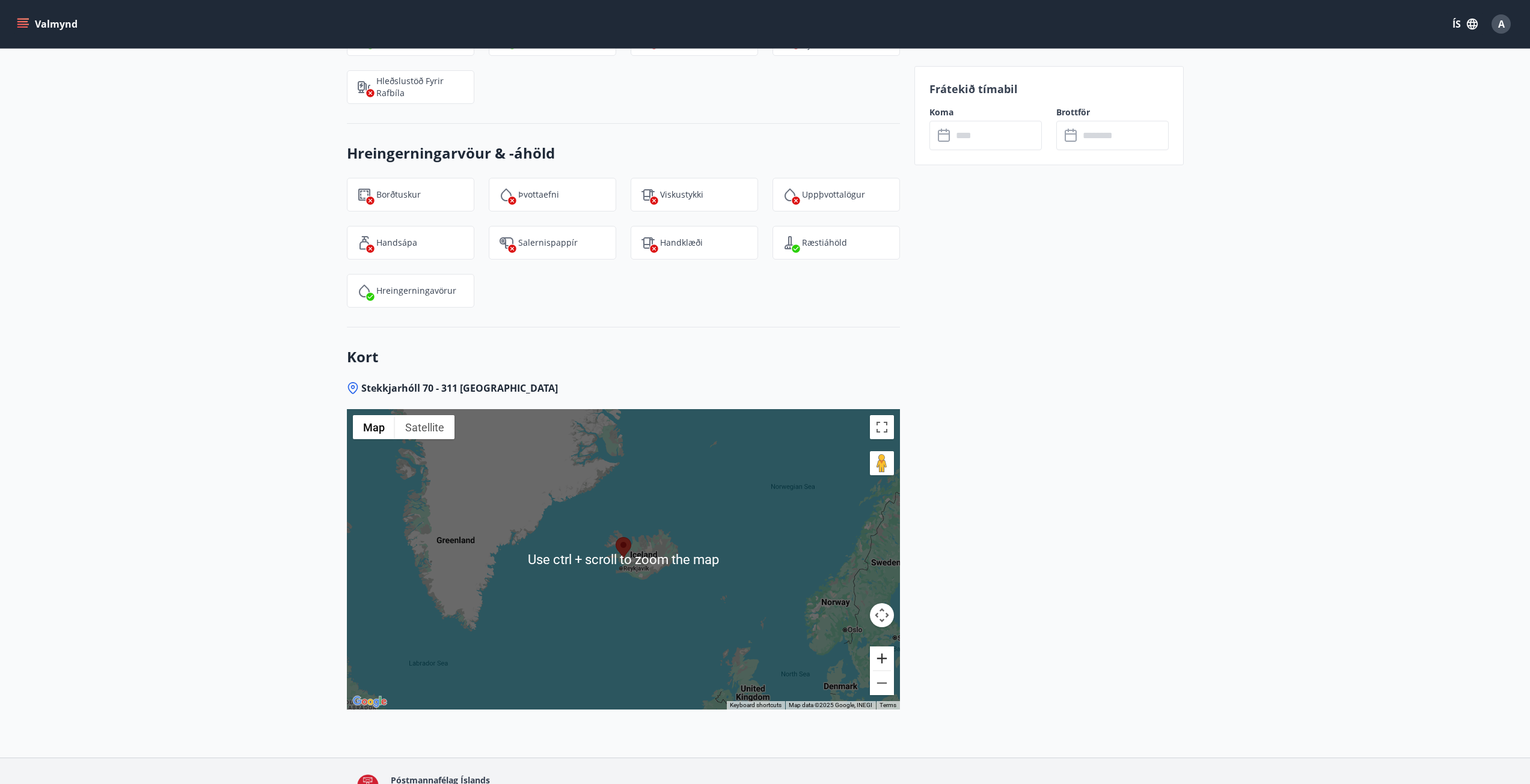
click at [880, 647] on button "Zoom in" at bounding box center [881, 658] width 24 height 24
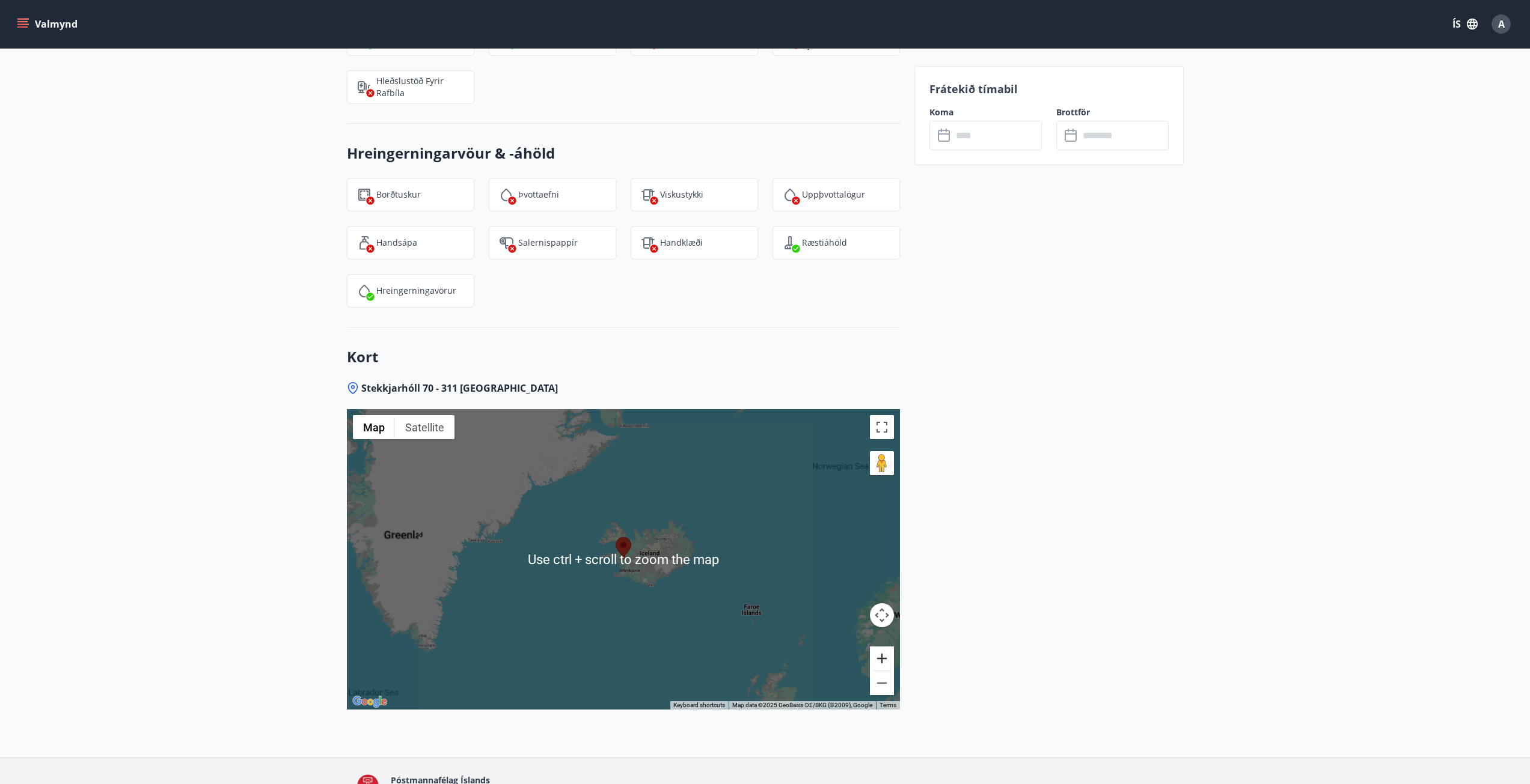
click at [880, 647] on button "Zoom in" at bounding box center [881, 658] width 24 height 24
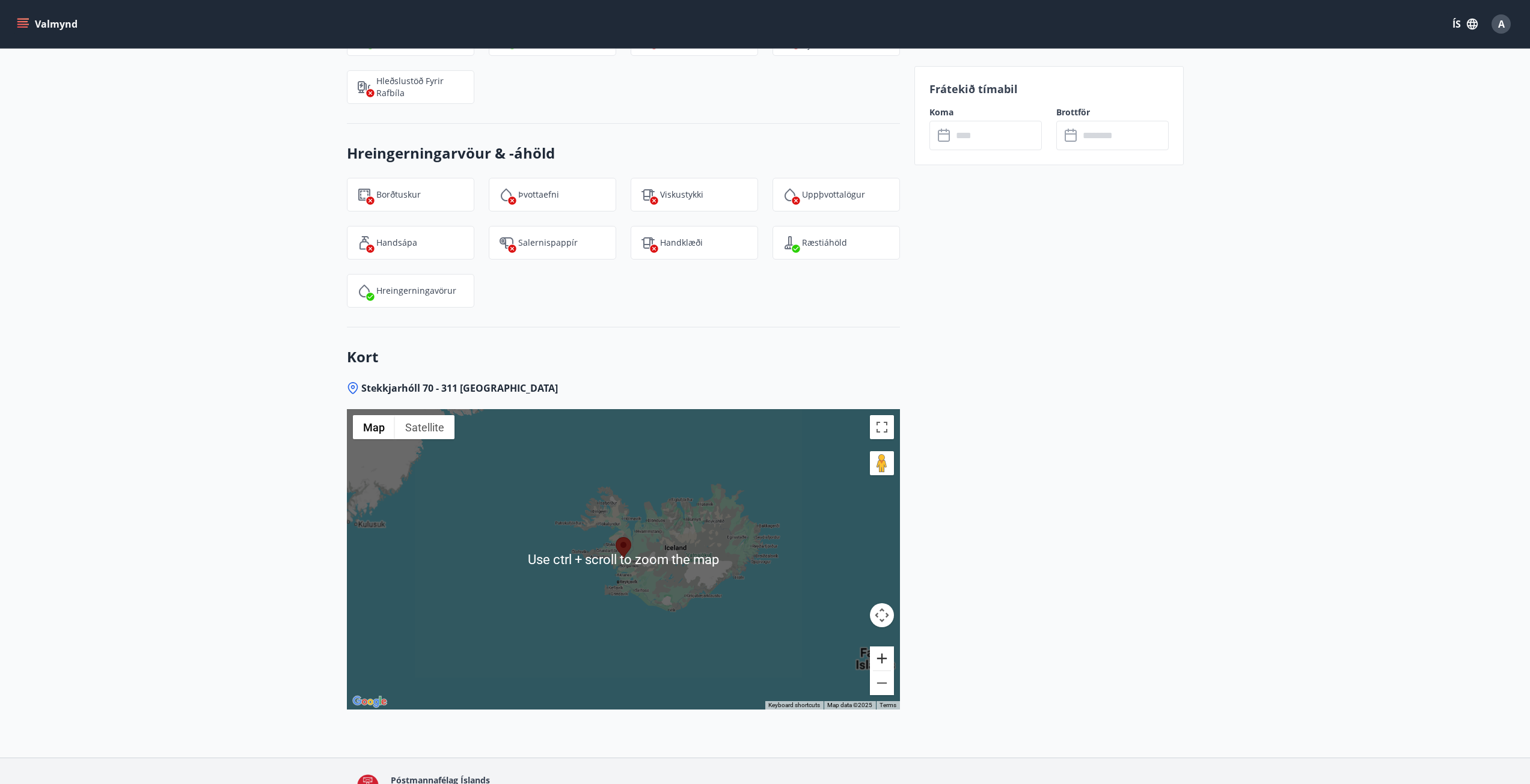
click at [880, 647] on button "Zoom in" at bounding box center [881, 658] width 24 height 24
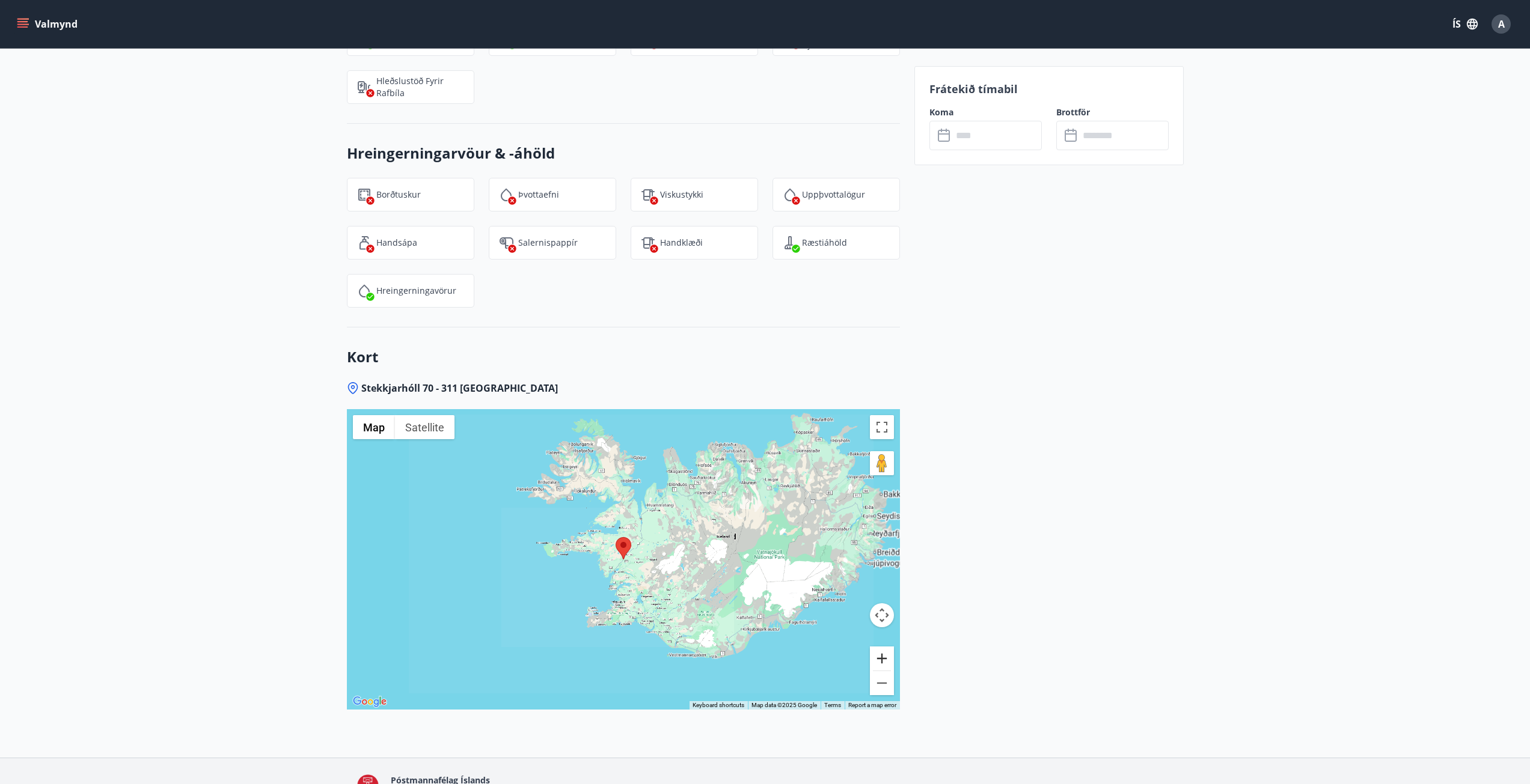
click at [880, 647] on button "Zoom in" at bounding box center [881, 658] width 24 height 24
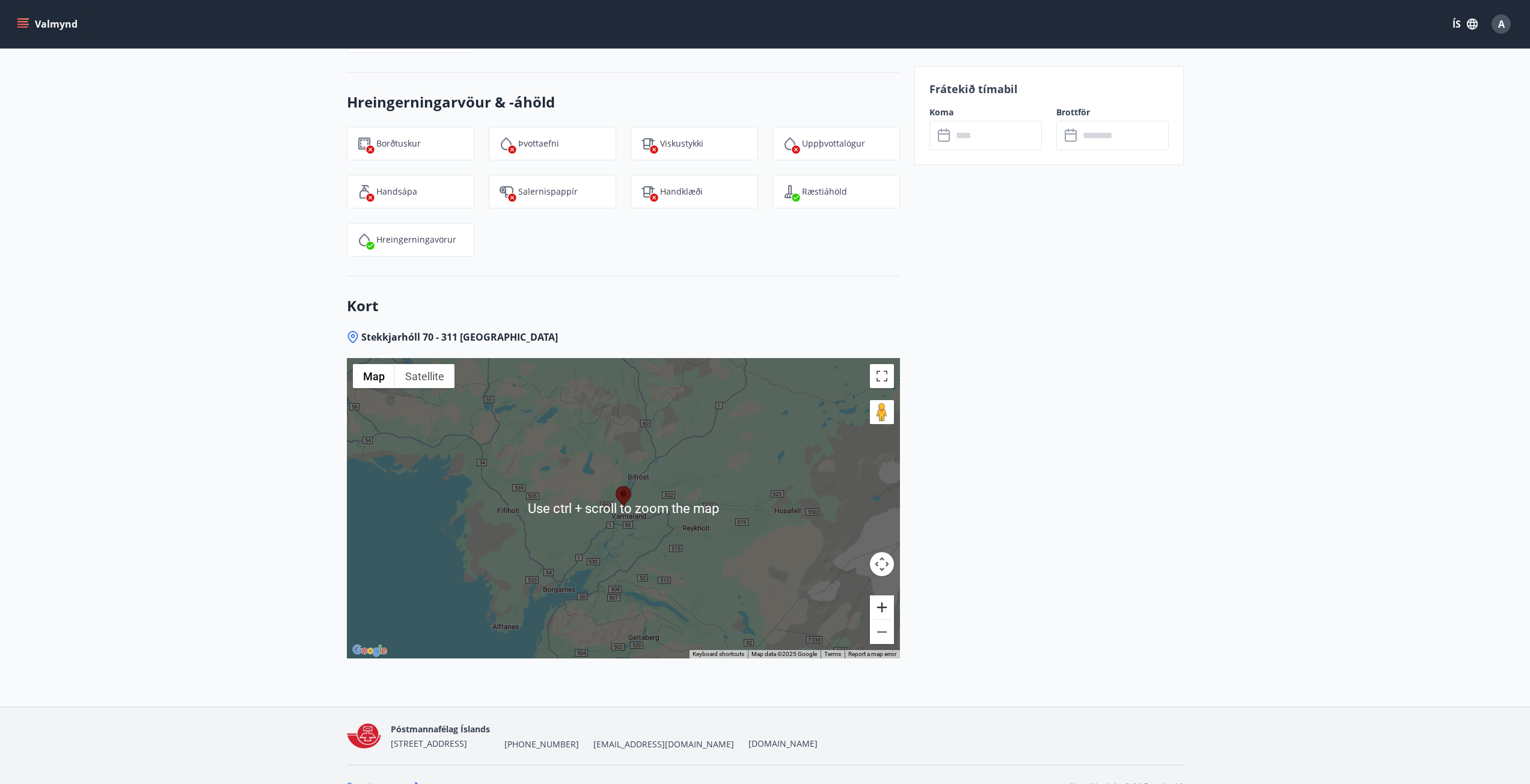
scroll to position [1486, 0]
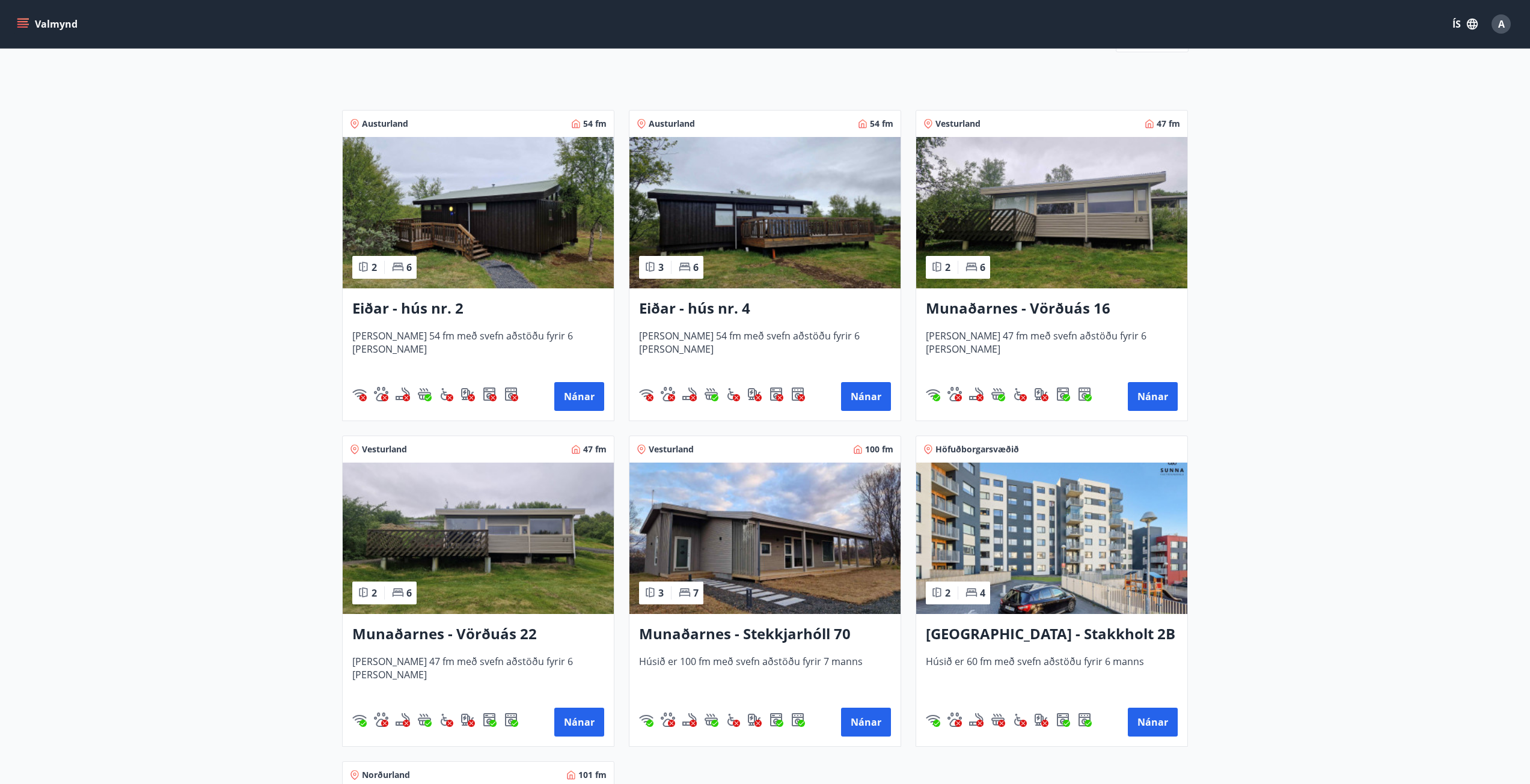
scroll to position [181, 0]
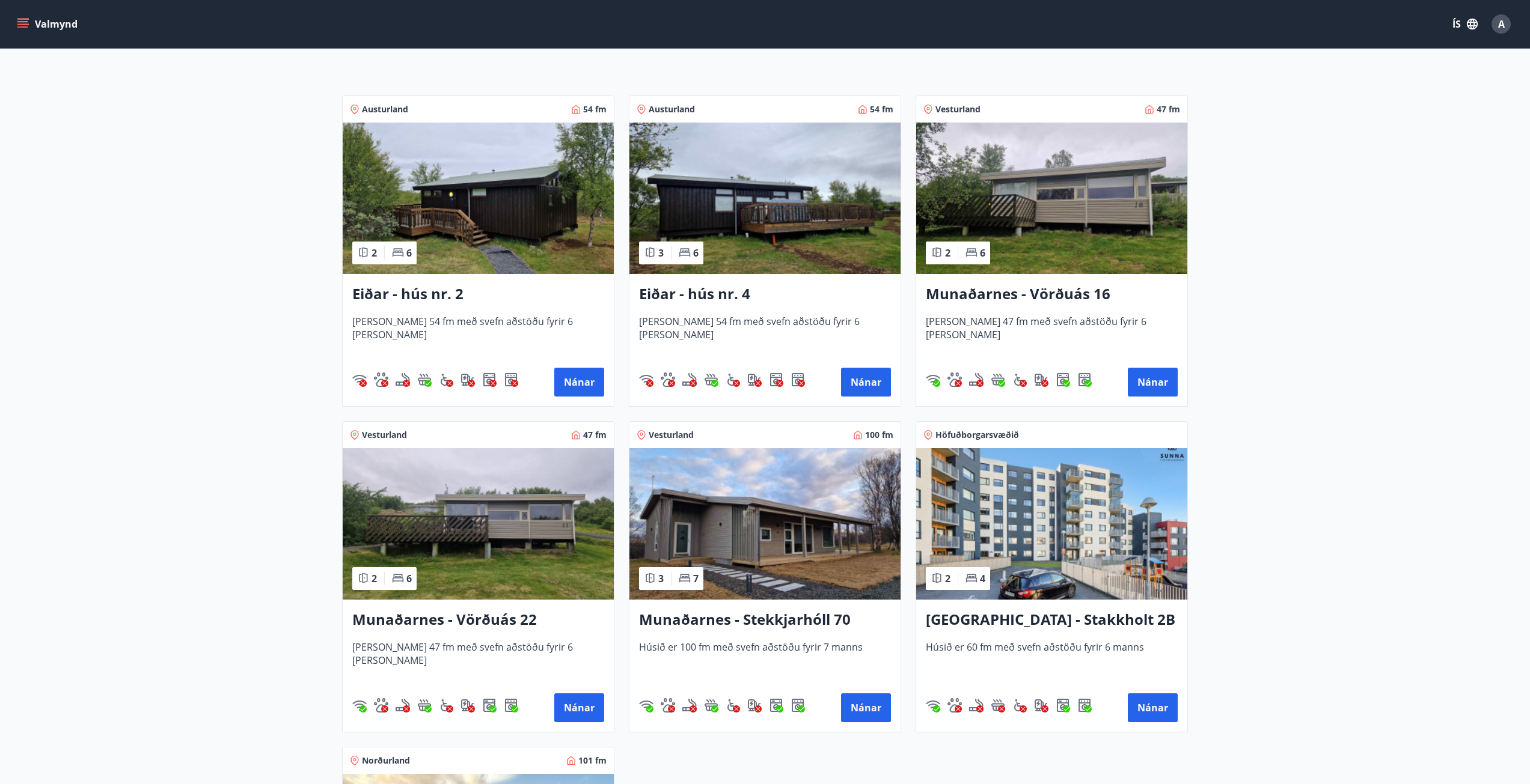
click at [384, 296] on h3 "Eiðar - hús nr. 2" at bounding box center [479, 294] width 252 height 22
